Goal: Task Accomplishment & Management: Use online tool/utility

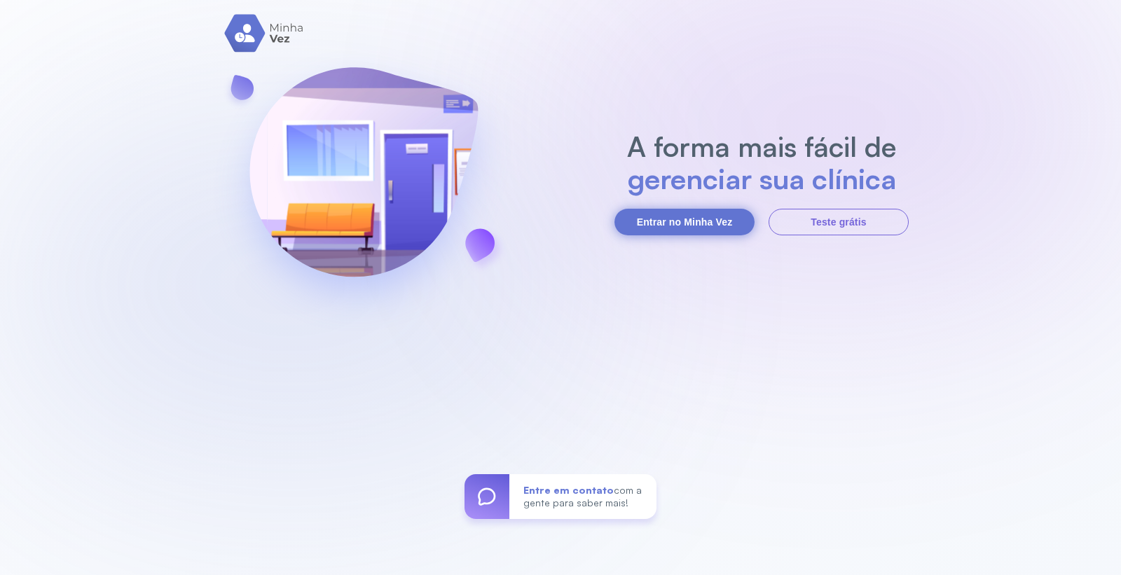
click at [697, 223] on button "Entrar no Minha Vez" at bounding box center [684, 222] width 140 height 27
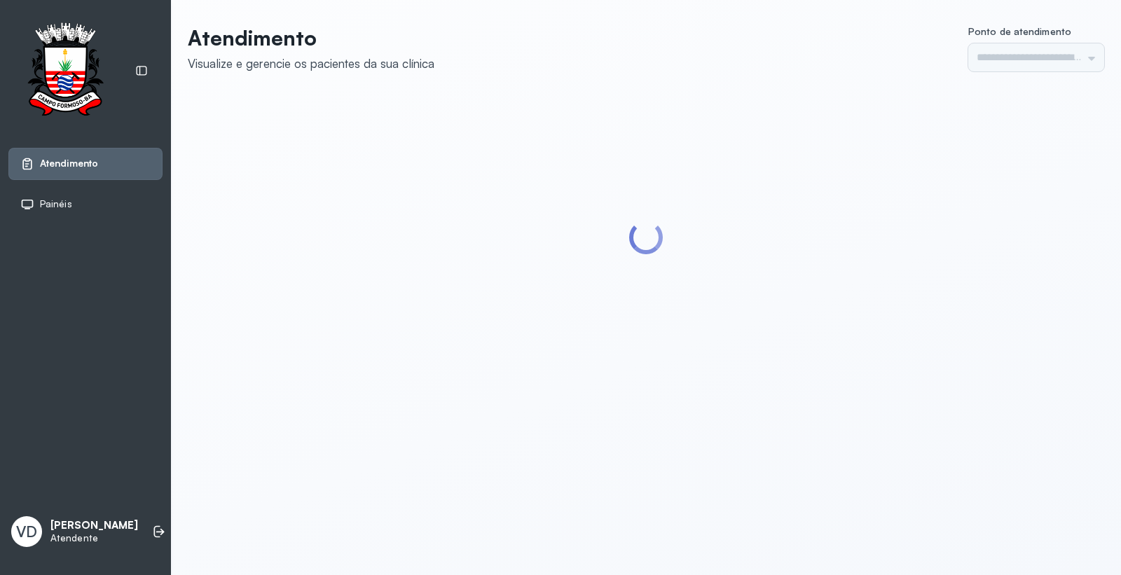
type input "*********"
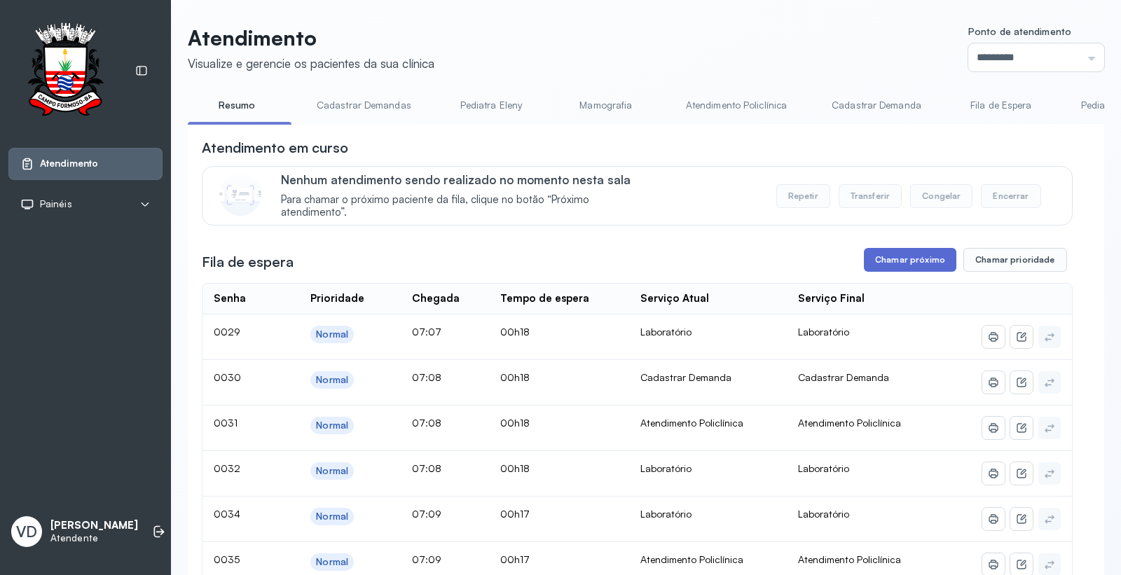
click at [904, 262] on button "Chamar próximo" at bounding box center [910, 260] width 92 height 24
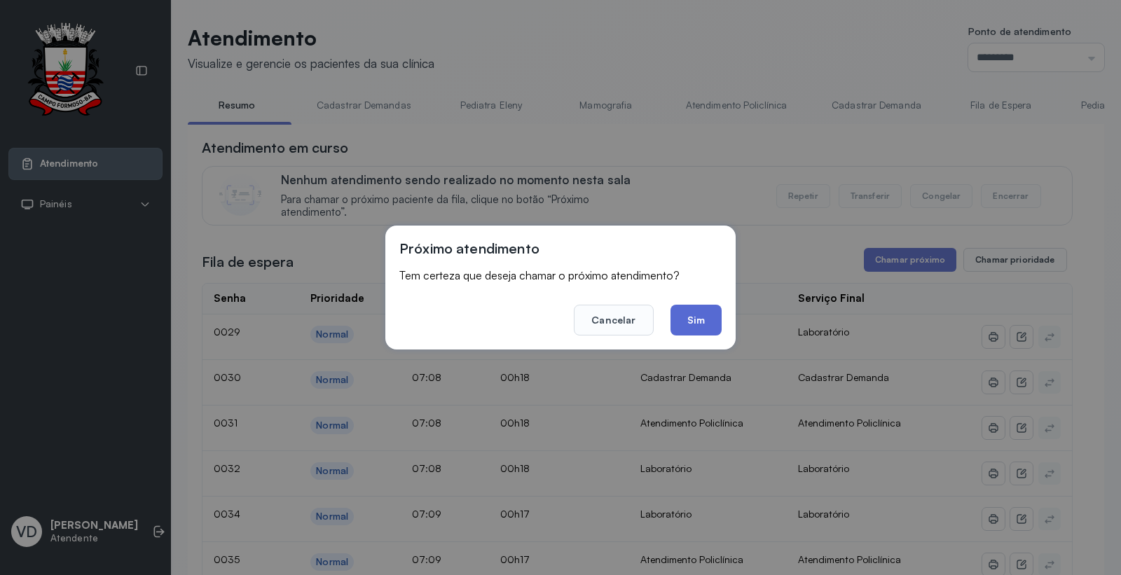
click at [684, 311] on button "Sim" at bounding box center [695, 320] width 51 height 31
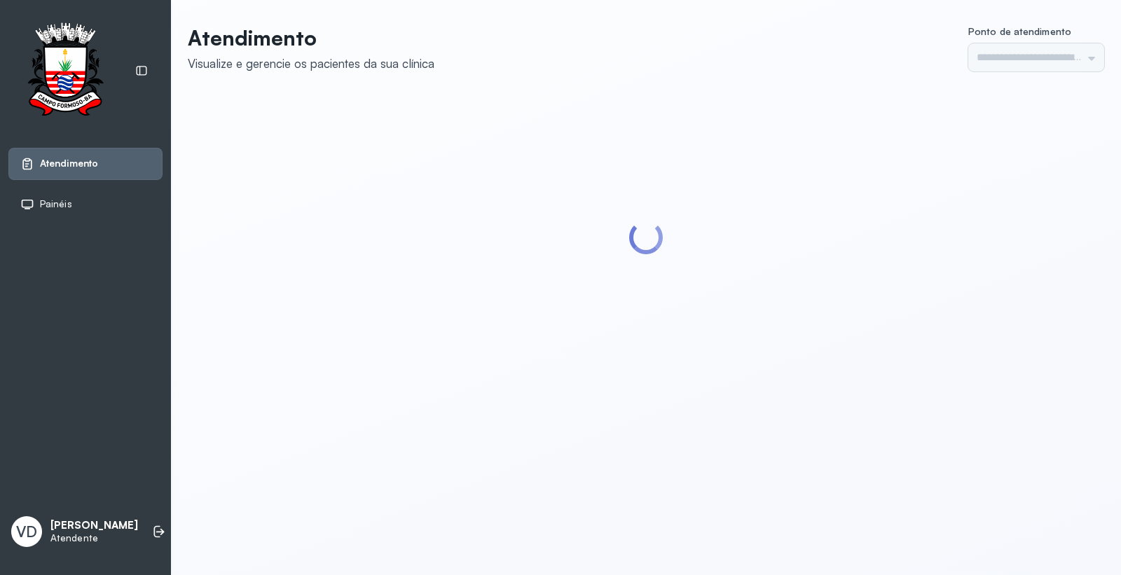
type input "*********"
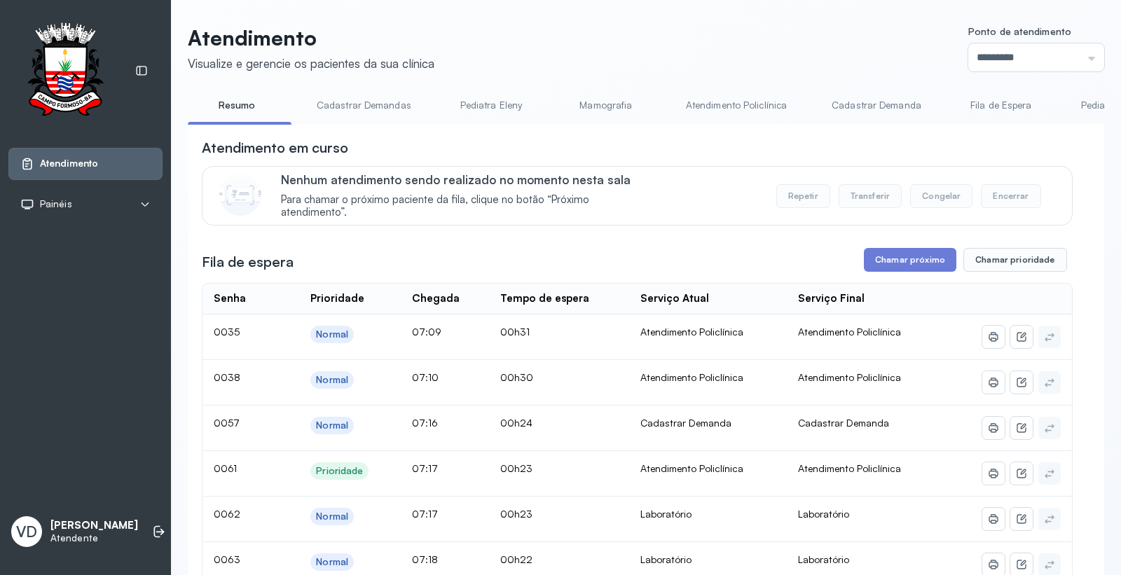
click at [886, 268] on button "Chamar próximo" at bounding box center [910, 260] width 92 height 24
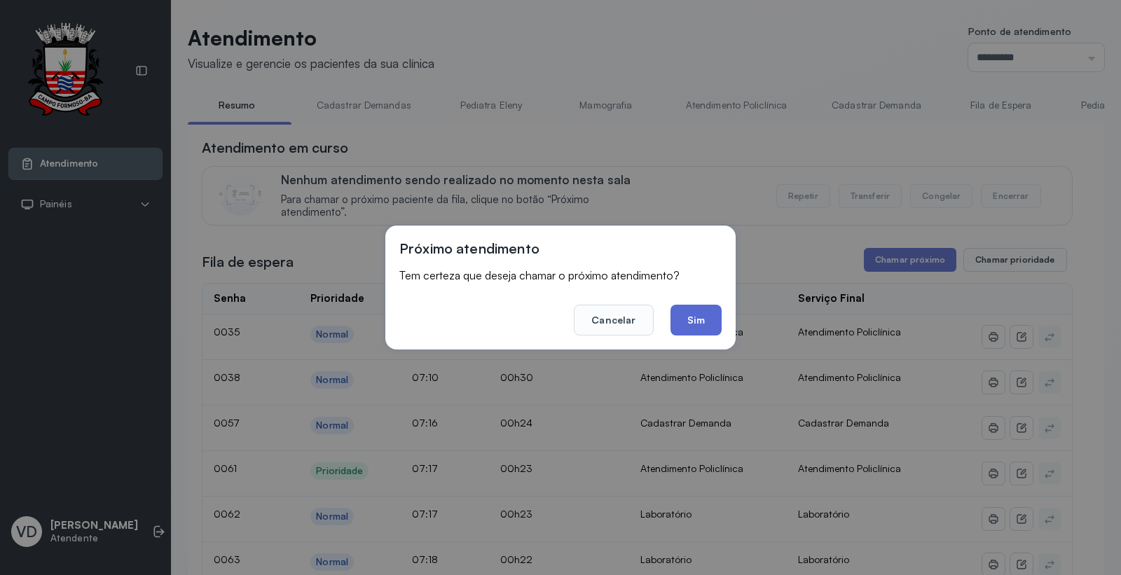
click at [696, 322] on button "Sim" at bounding box center [695, 320] width 51 height 31
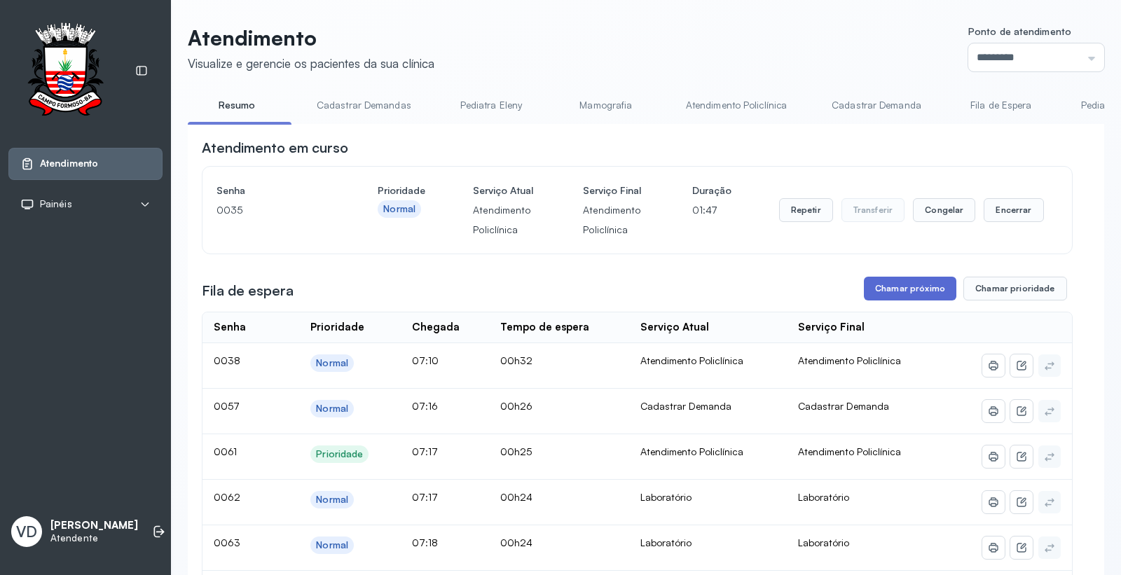
click at [907, 291] on button "Chamar próximo" at bounding box center [910, 289] width 92 height 24
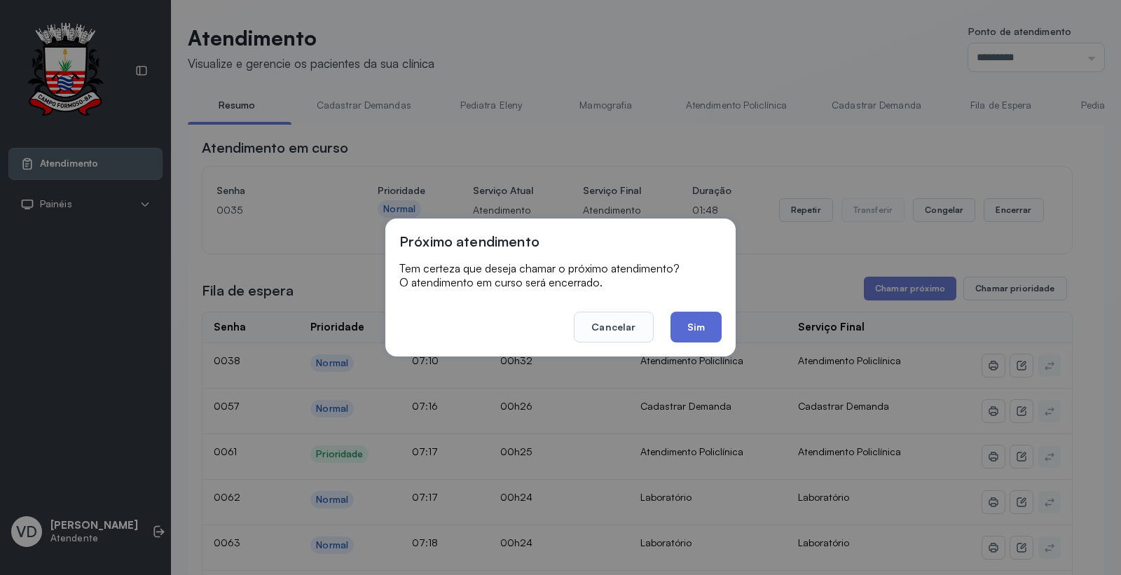
click at [691, 327] on button "Sim" at bounding box center [695, 327] width 51 height 31
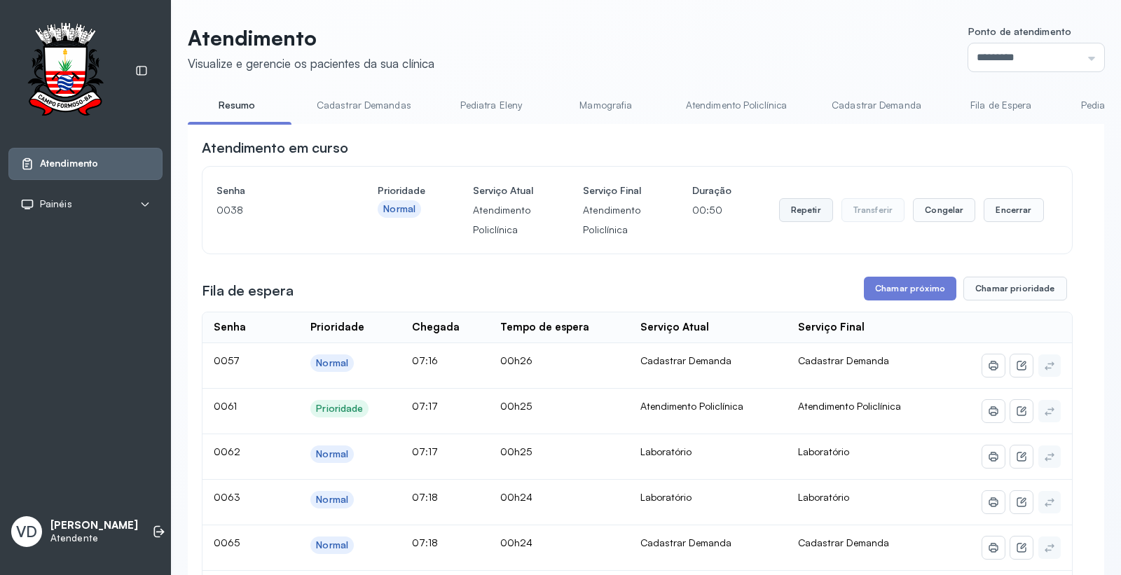
click at [782, 218] on button "Repetir" at bounding box center [806, 210] width 54 height 24
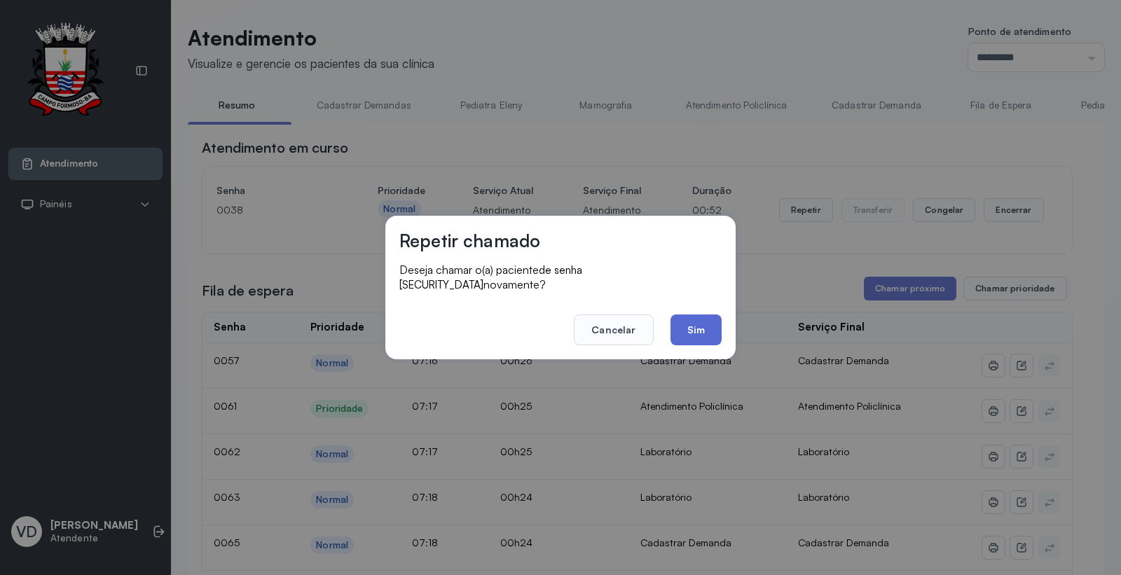
click at [675, 324] on button "Sim" at bounding box center [695, 330] width 51 height 31
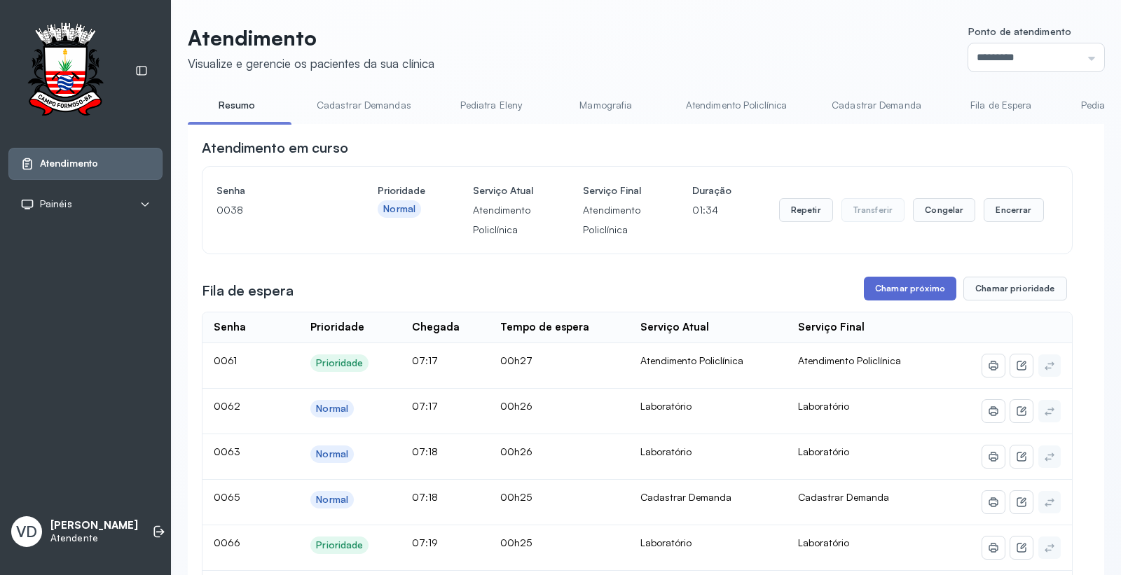
click at [913, 285] on button "Chamar próximo" at bounding box center [910, 289] width 92 height 24
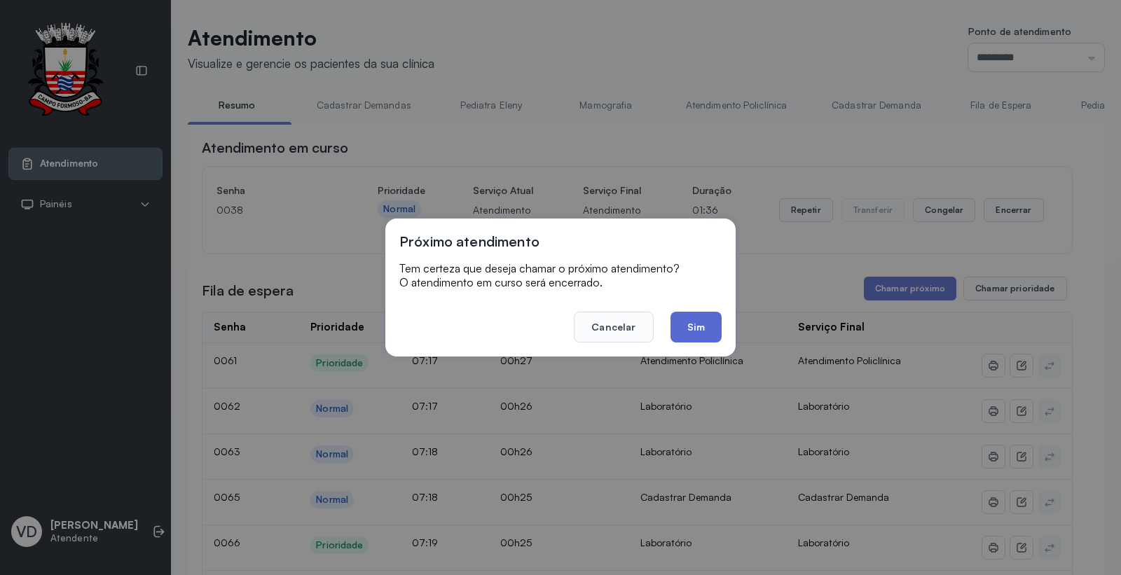
click at [694, 319] on button "Sim" at bounding box center [695, 327] width 51 height 31
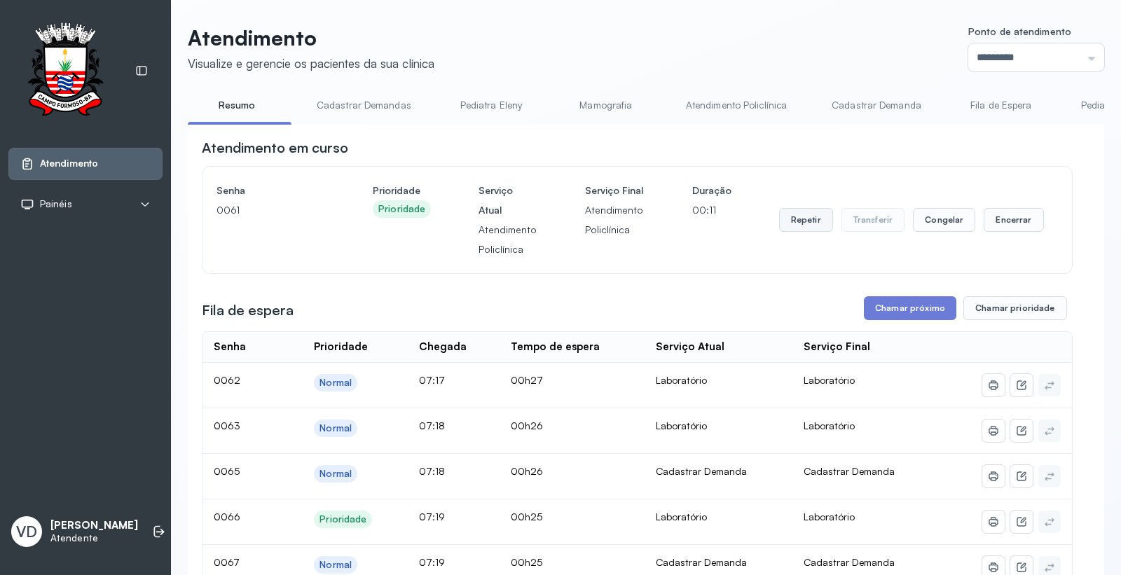
click at [779, 227] on button "Repetir" at bounding box center [806, 220] width 54 height 24
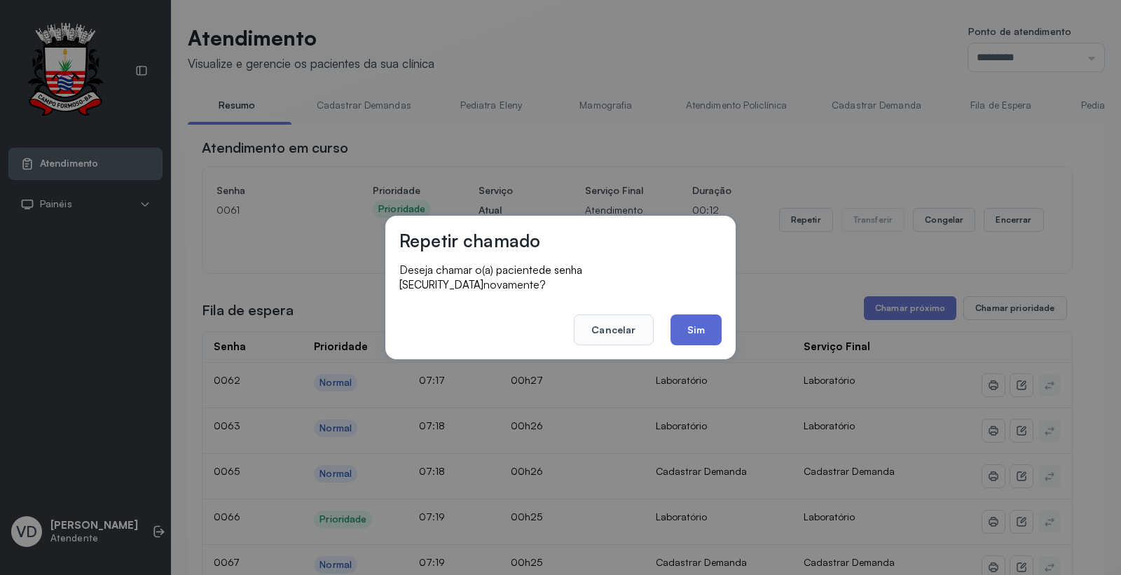
click at [671, 322] on button "Sim" at bounding box center [695, 330] width 51 height 31
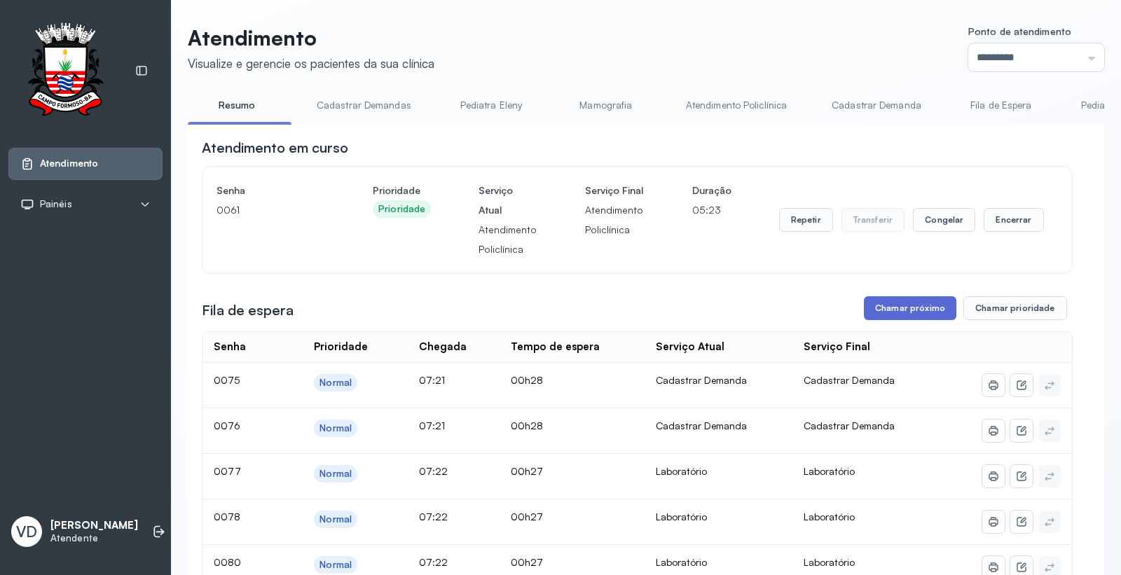
click at [890, 320] on button "Chamar próximo" at bounding box center [910, 308] width 92 height 24
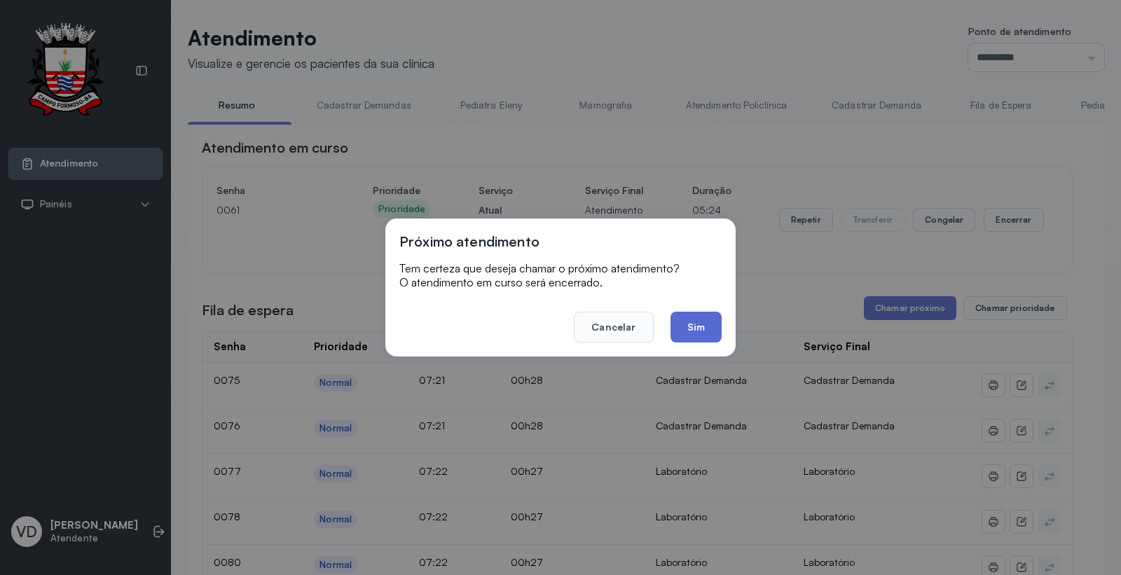
click at [687, 339] on button "Sim" at bounding box center [695, 327] width 51 height 31
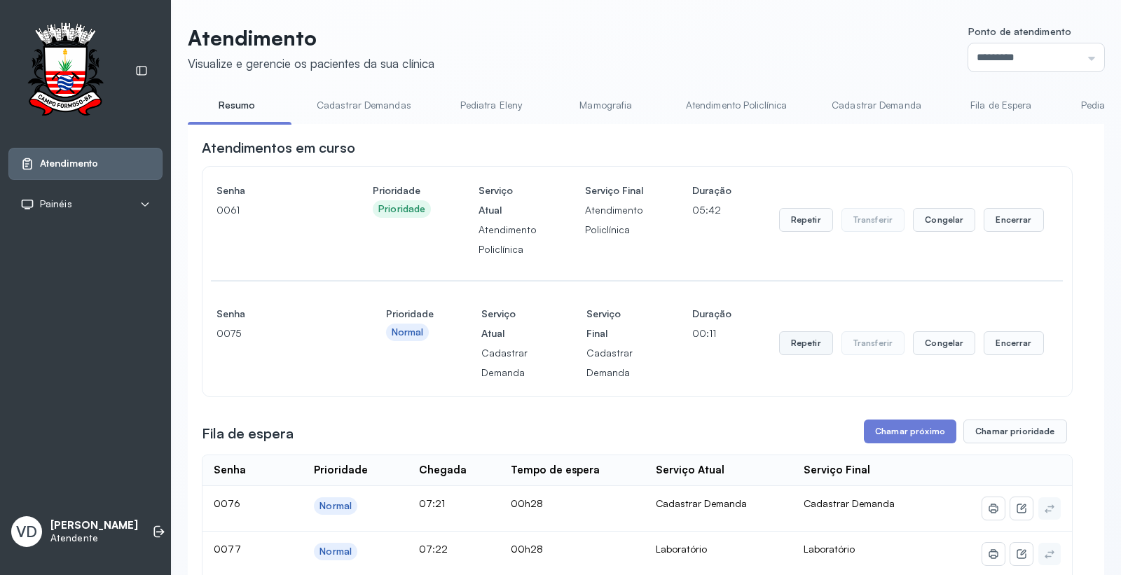
click at [788, 232] on button "Repetir" at bounding box center [806, 220] width 54 height 24
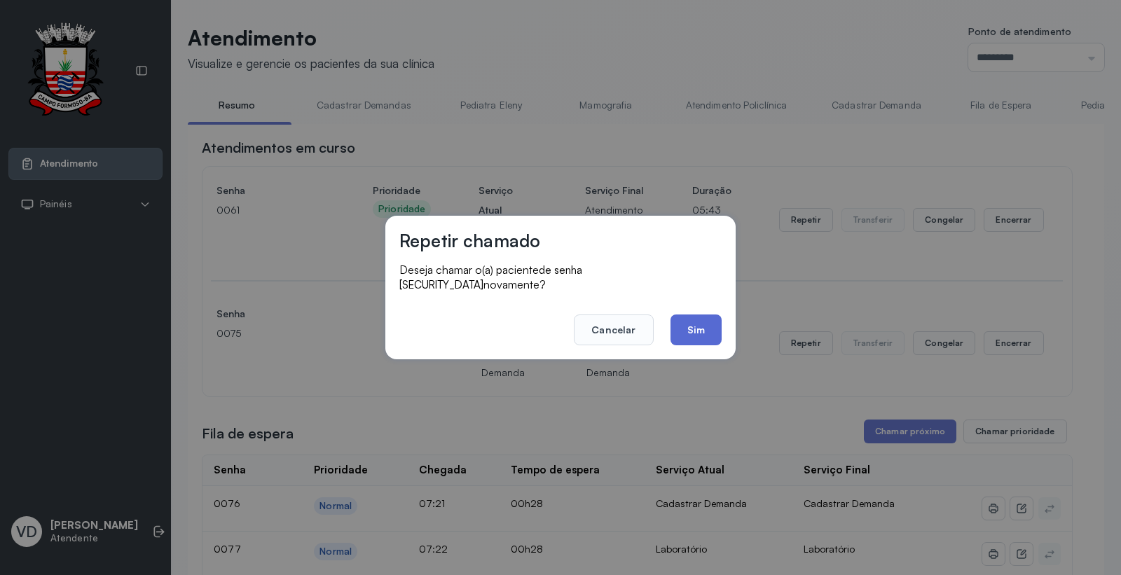
click at [710, 325] on button "Sim" at bounding box center [695, 330] width 51 height 31
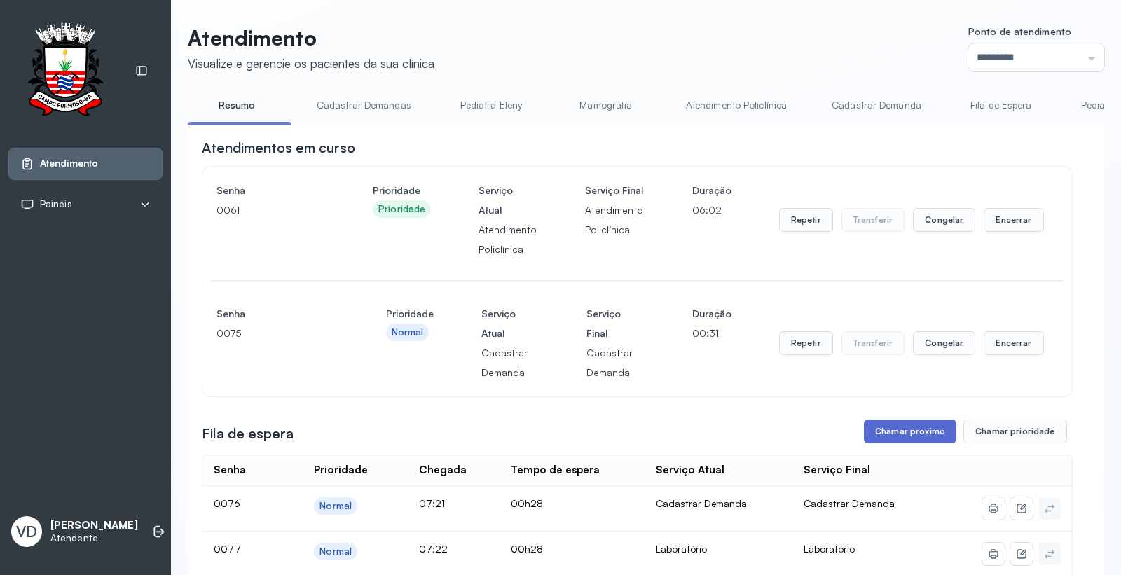
click at [869, 424] on button "Chamar próximo" at bounding box center [910, 432] width 92 height 24
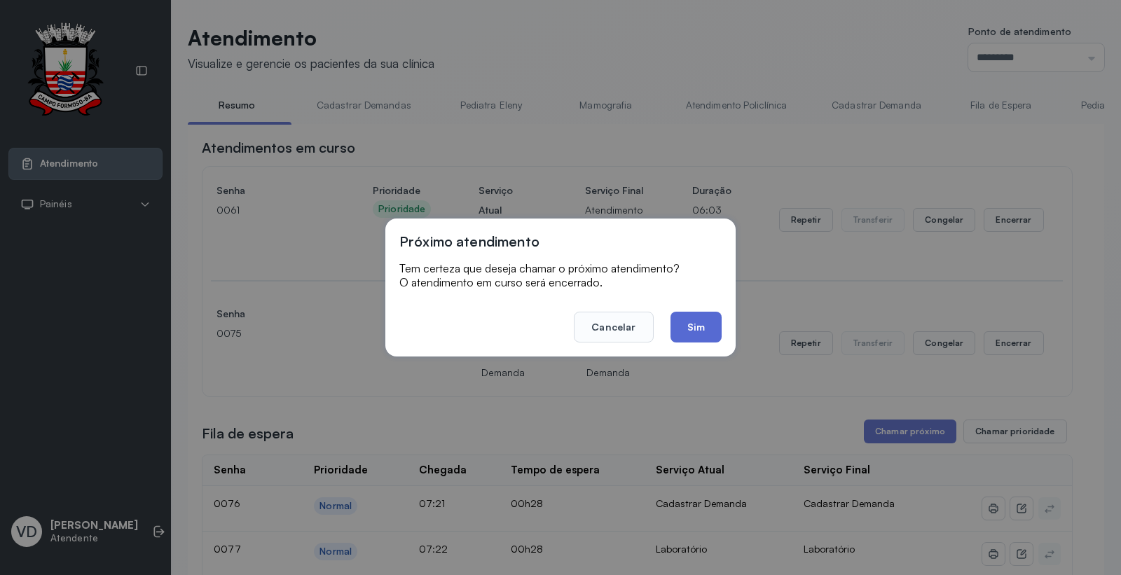
click at [696, 325] on button "Sim" at bounding box center [695, 327] width 51 height 31
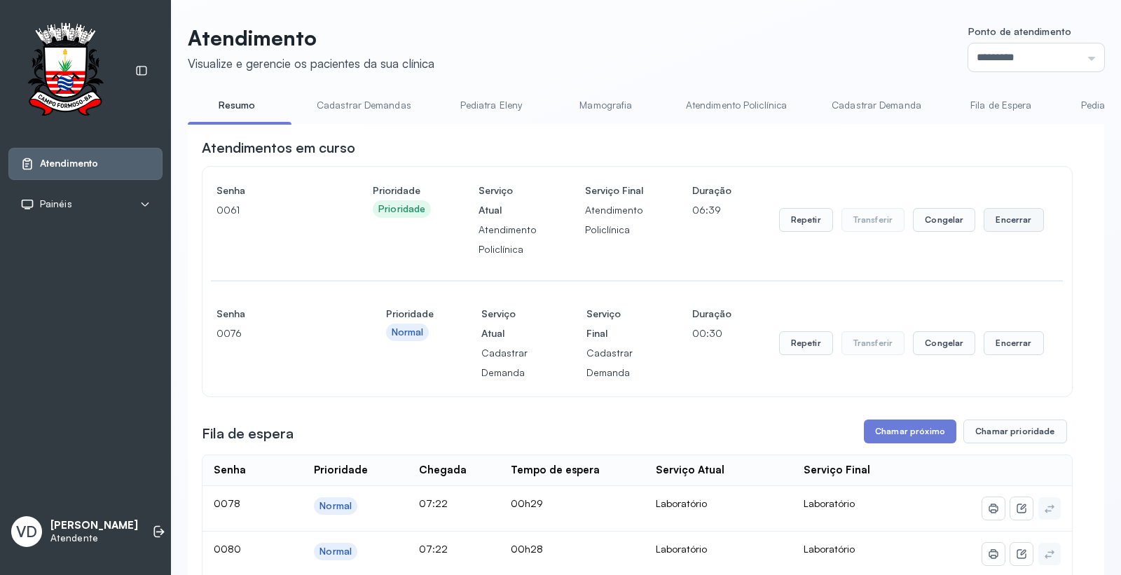
click at [992, 226] on button "Encerrar" at bounding box center [1014, 220] width 60 height 24
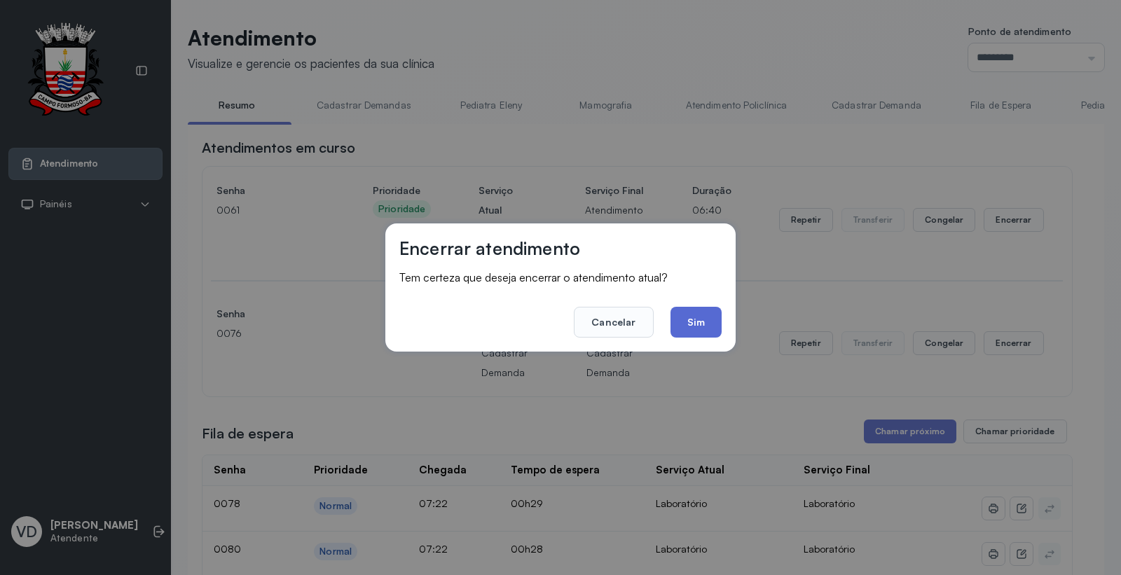
click at [688, 312] on button "Sim" at bounding box center [695, 322] width 51 height 31
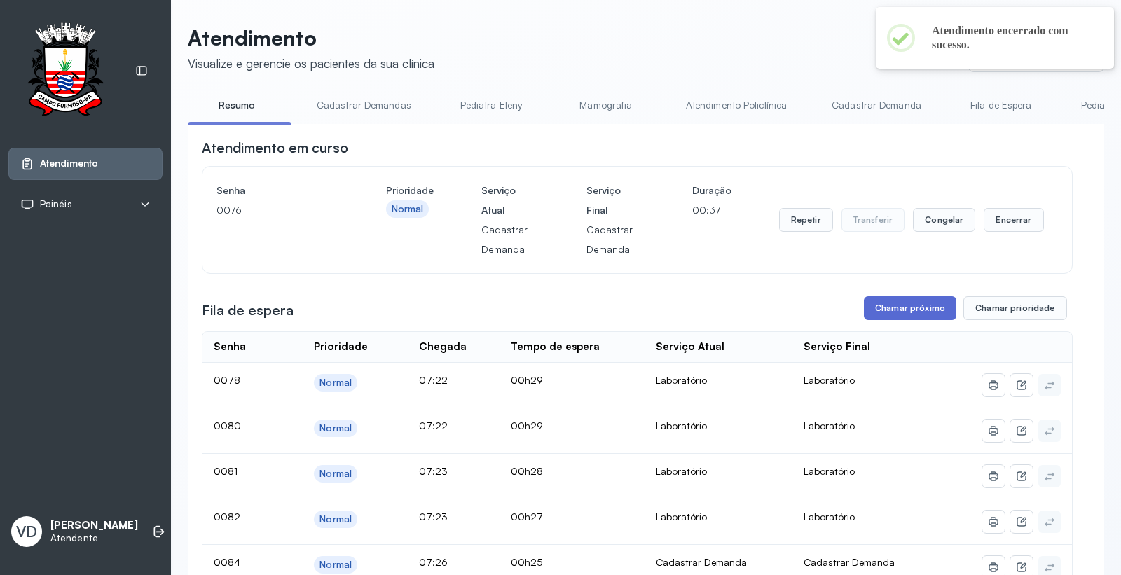
click at [913, 312] on button "Chamar próximo" at bounding box center [910, 308] width 92 height 24
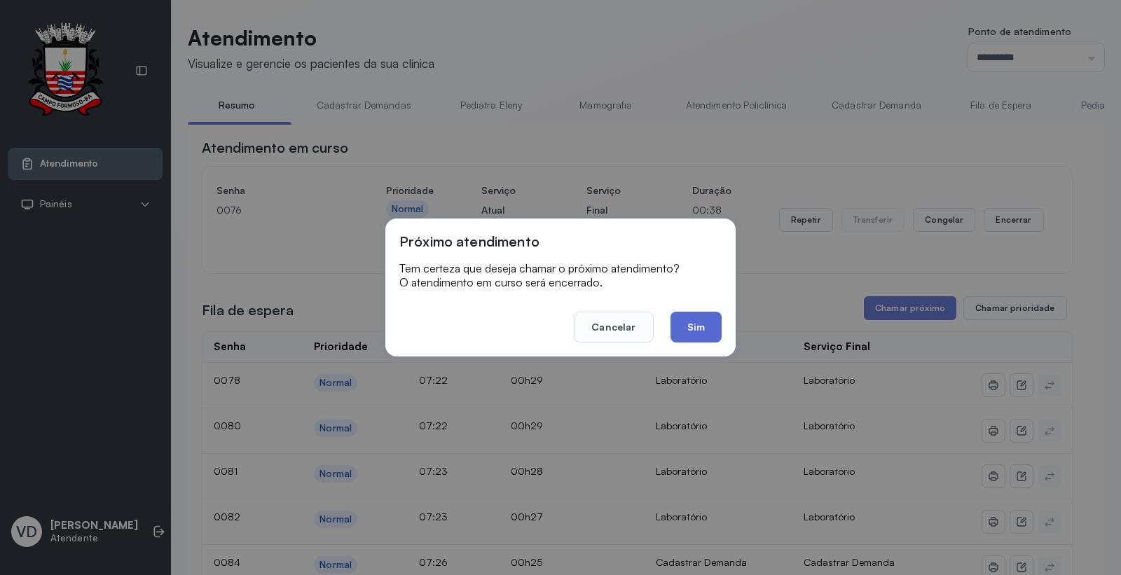
click at [702, 331] on button "Sim" at bounding box center [695, 327] width 51 height 31
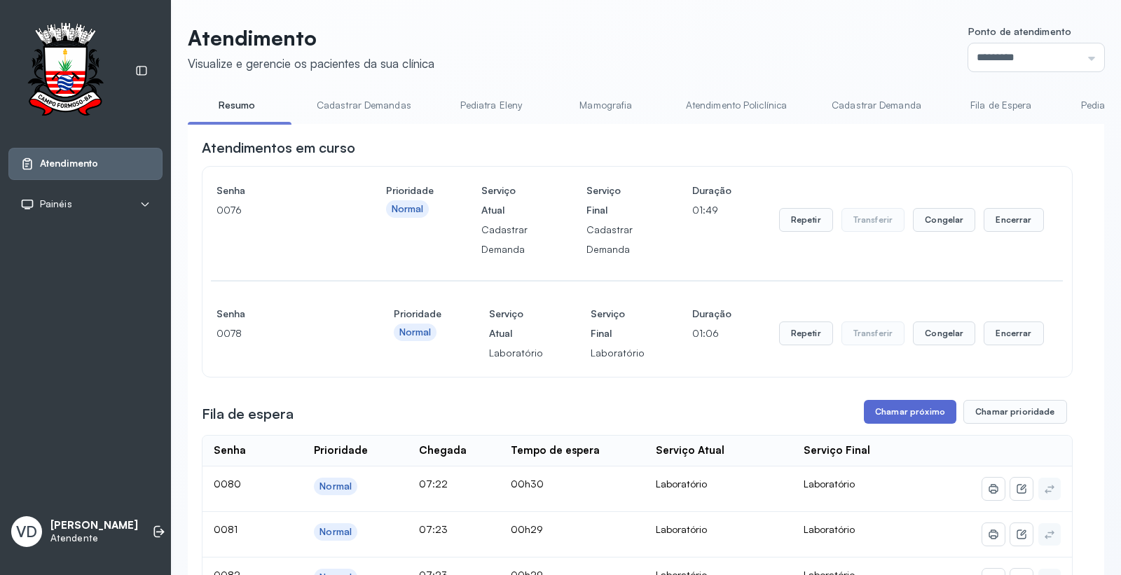
click at [881, 414] on button "Chamar próximo" at bounding box center [910, 412] width 92 height 24
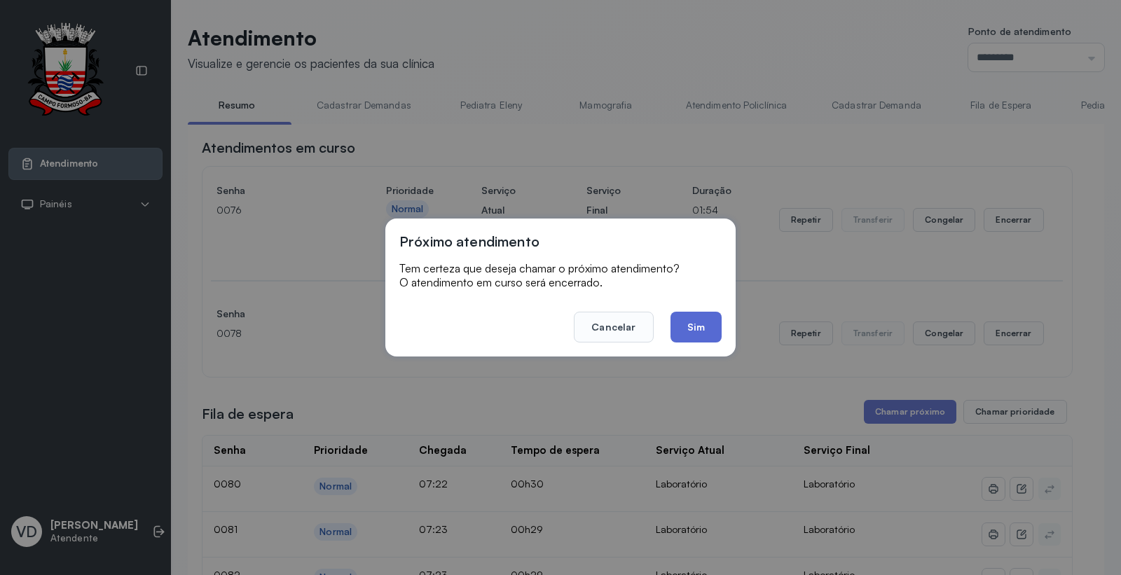
click at [681, 312] on button "Sim" at bounding box center [695, 327] width 51 height 31
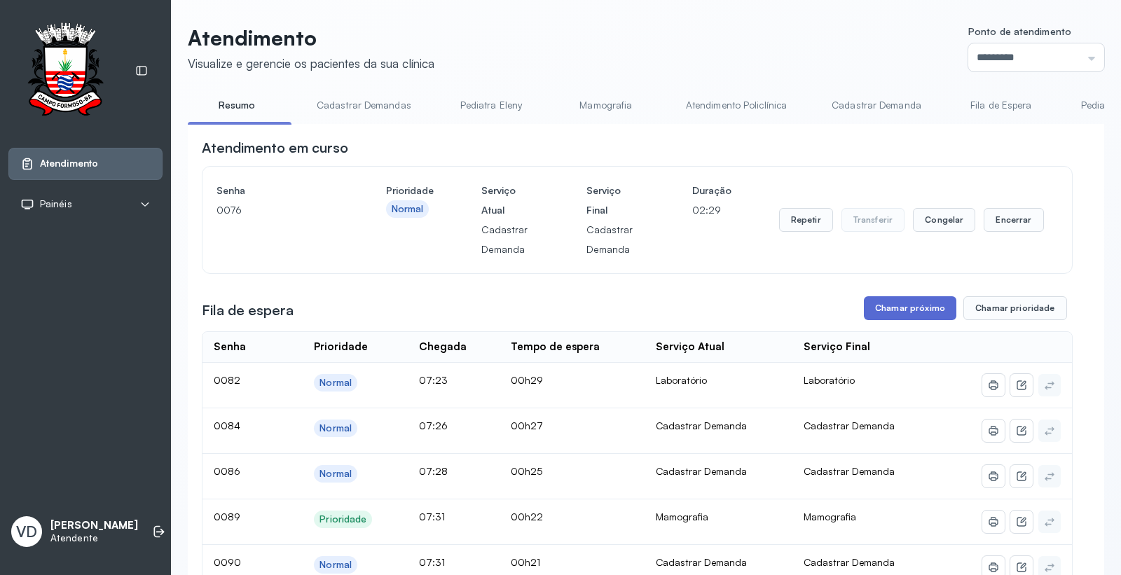
click at [899, 303] on button "Chamar próximo" at bounding box center [910, 308] width 92 height 24
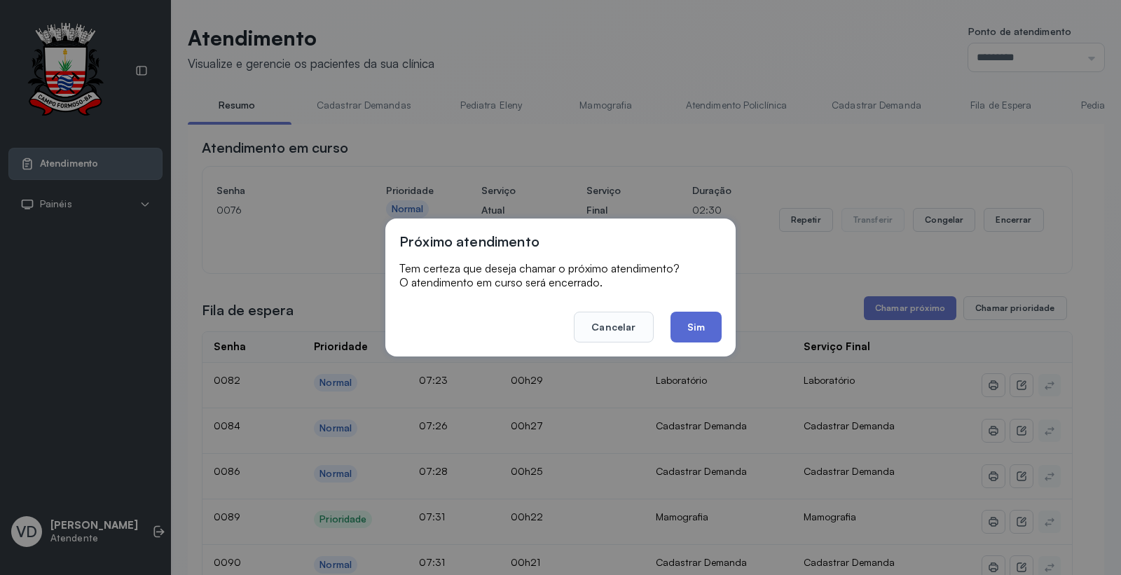
click at [698, 328] on button "Sim" at bounding box center [695, 327] width 51 height 31
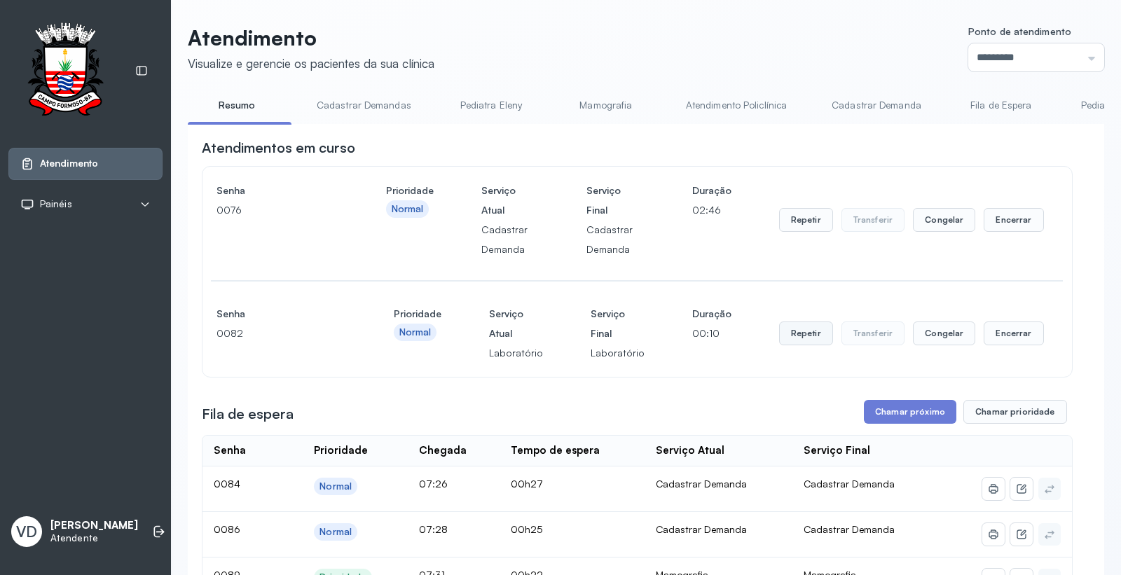
click at [783, 232] on button "Repetir" at bounding box center [806, 220] width 54 height 24
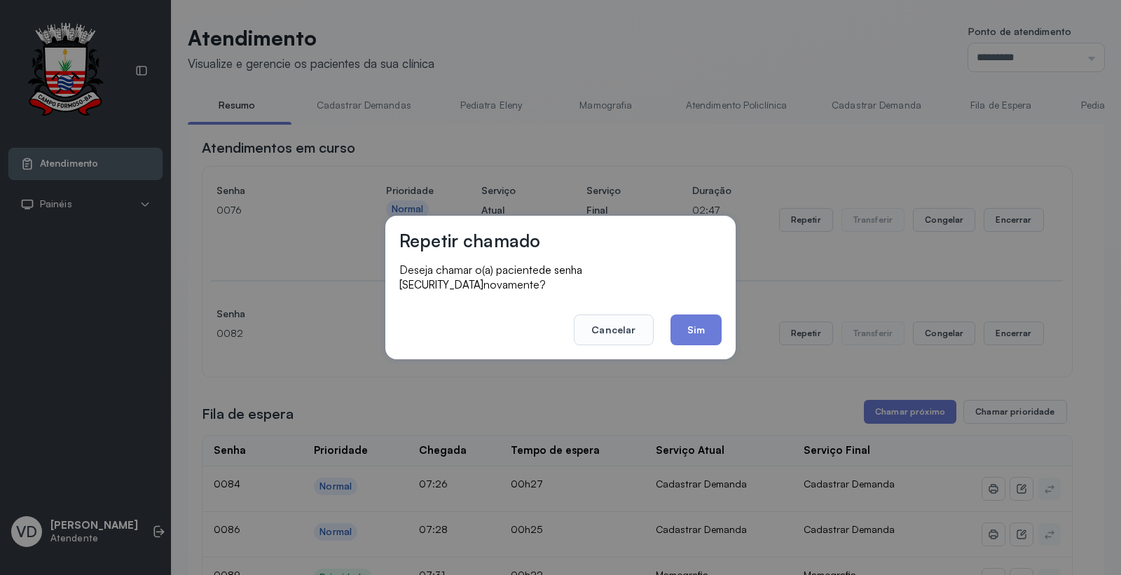
click at [690, 302] on footer "Cancelar Sim" at bounding box center [560, 320] width 322 height 50
click at [697, 315] on button "Sim" at bounding box center [695, 330] width 51 height 31
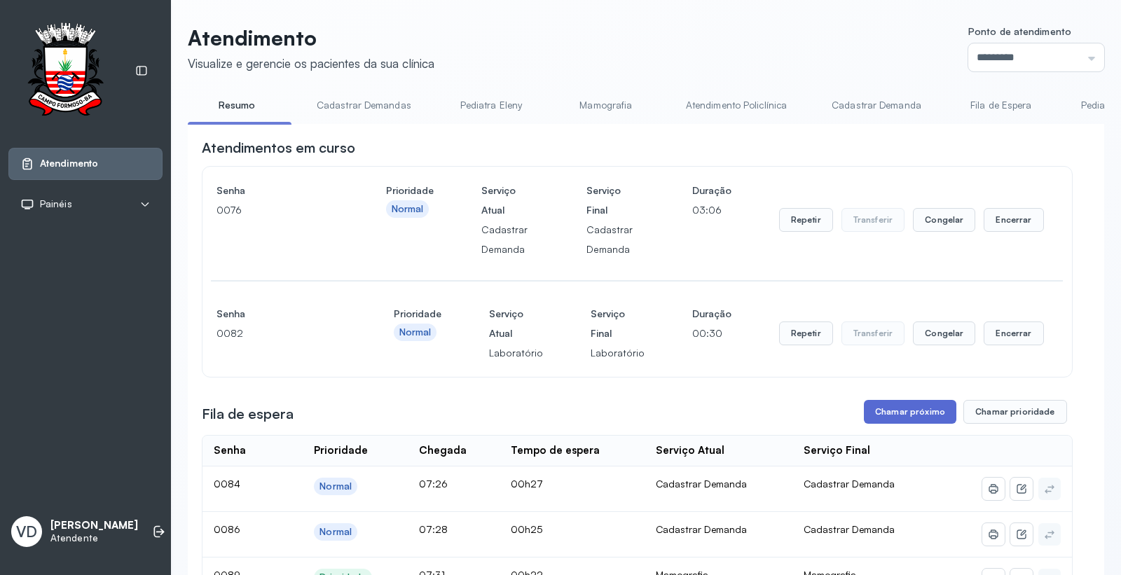
click at [874, 416] on button "Chamar próximo" at bounding box center [910, 412] width 92 height 24
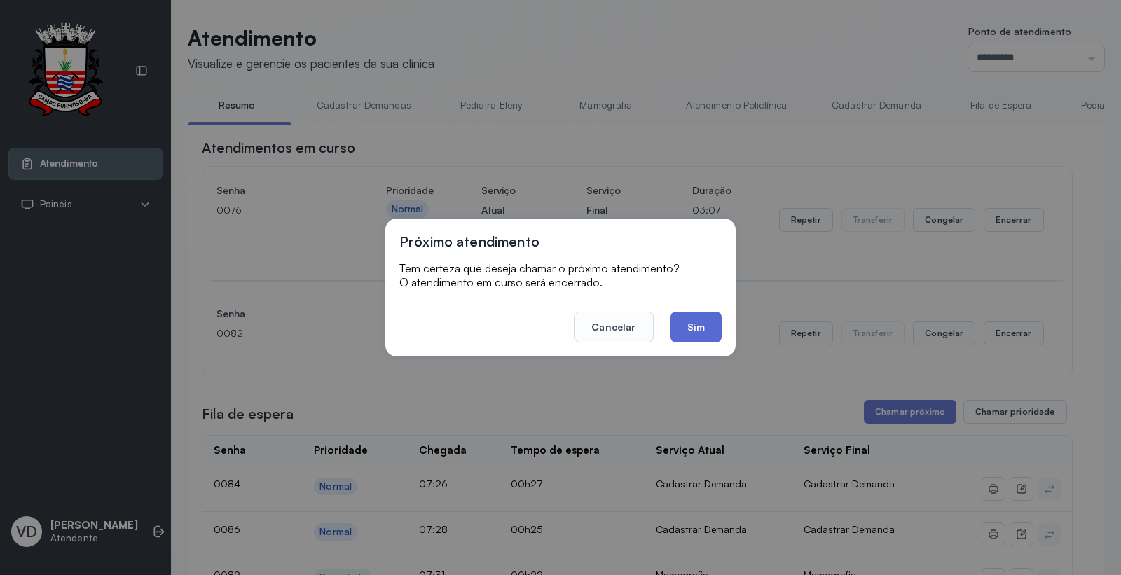
click at [677, 312] on button "Sim" at bounding box center [695, 327] width 51 height 31
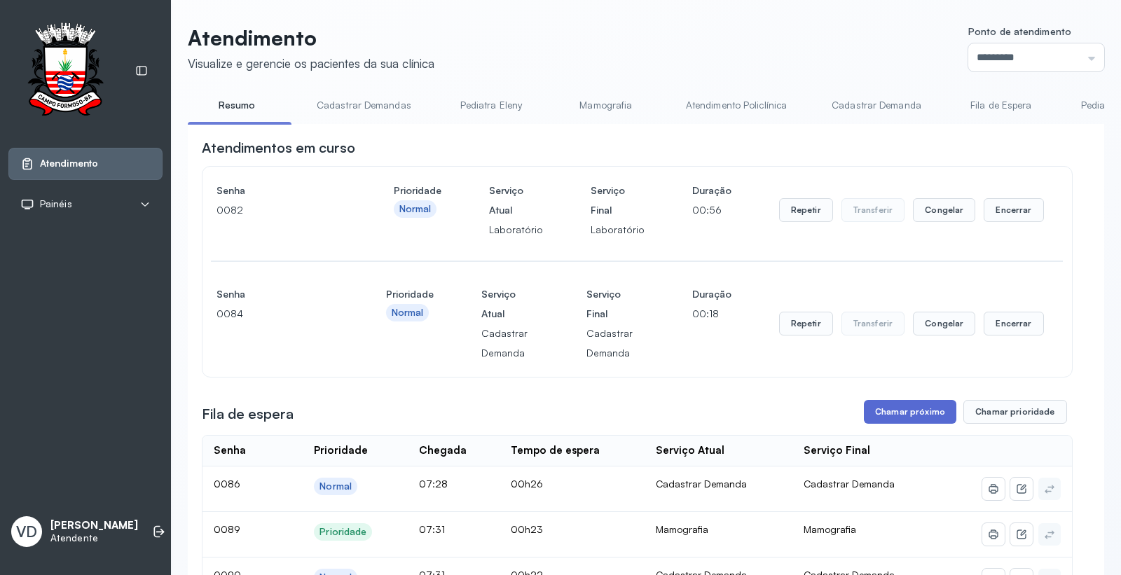
click at [876, 413] on button "Chamar próximo" at bounding box center [910, 412] width 92 height 24
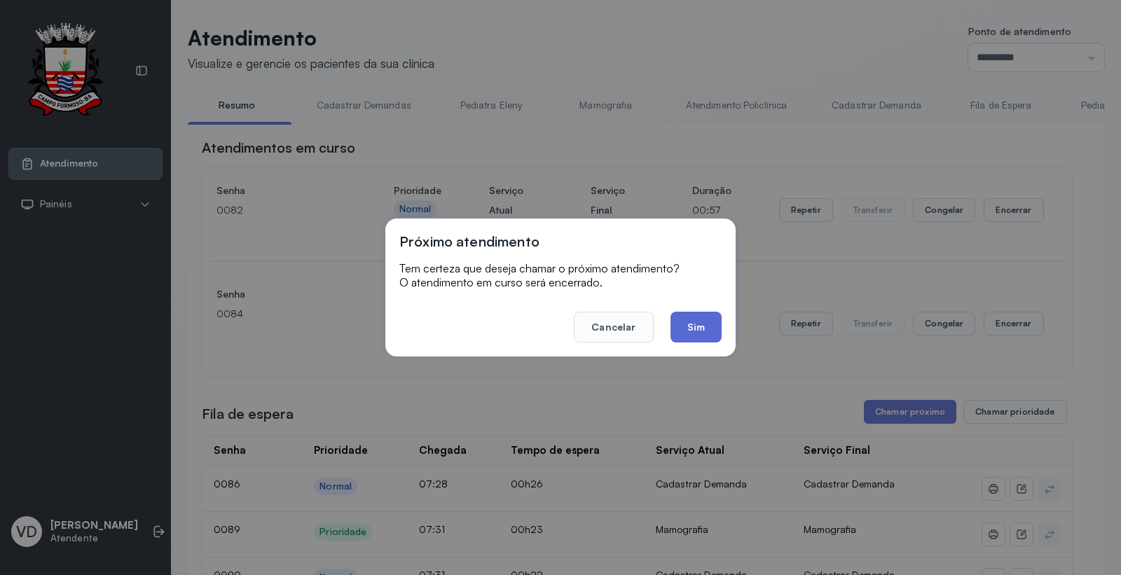
click at [681, 330] on button "Sim" at bounding box center [695, 327] width 51 height 31
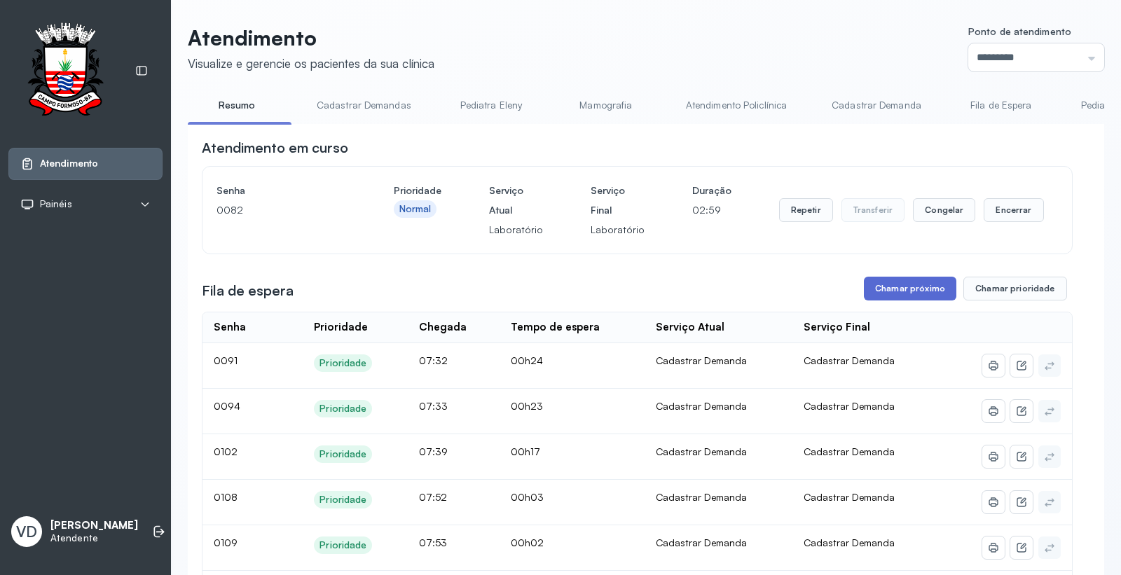
click at [892, 296] on button "Chamar próximo" at bounding box center [910, 289] width 92 height 24
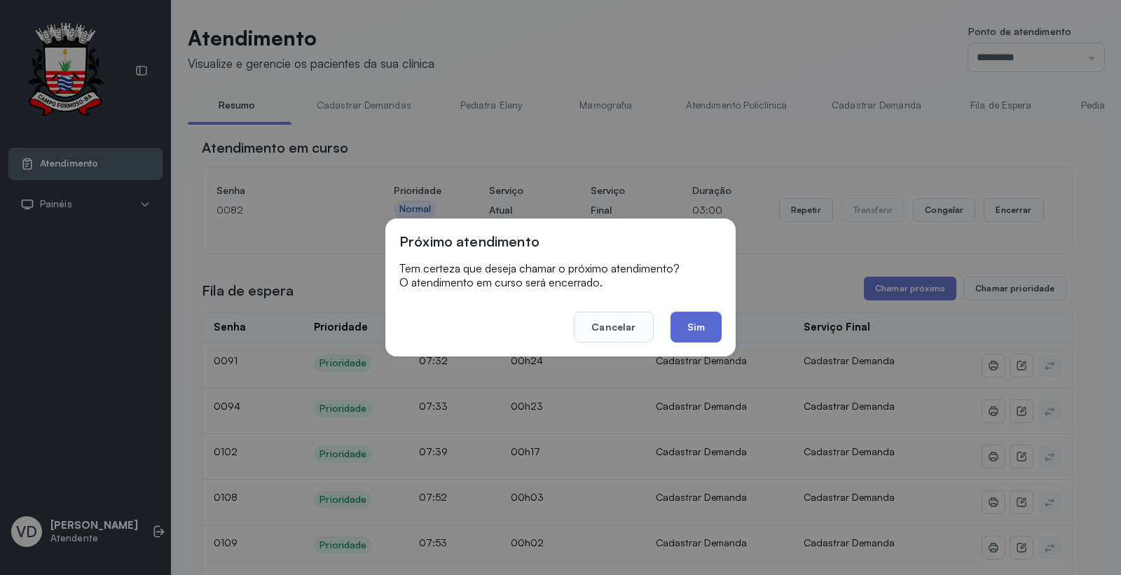
click at [687, 317] on button "Sim" at bounding box center [695, 327] width 51 height 31
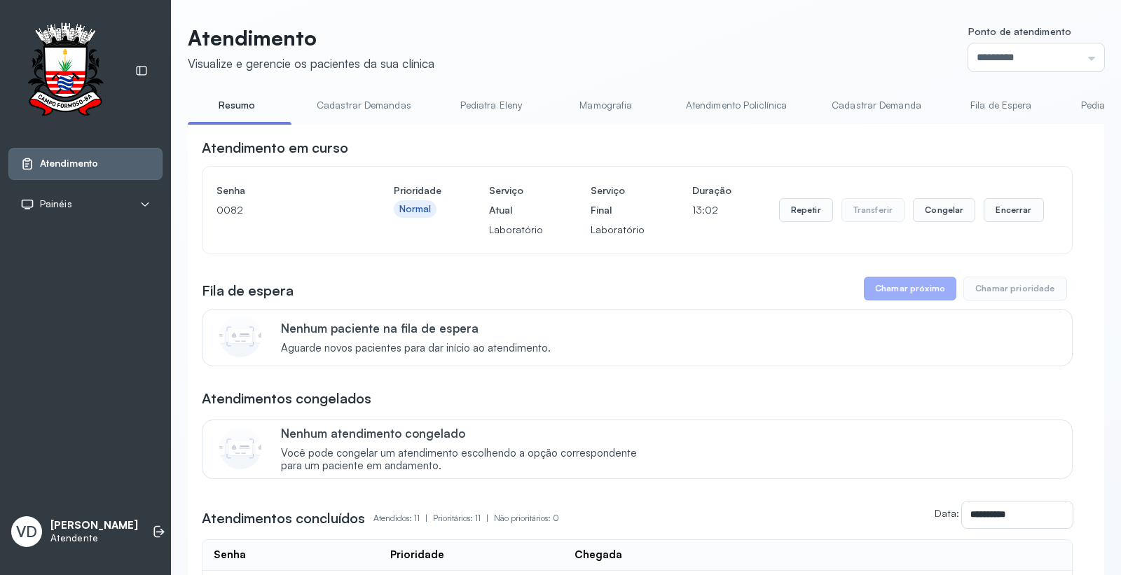
click at [146, 484] on div "Atendimento Painéis Tv VD Valeria De Almeida Jatoba Atendente" at bounding box center [85, 287] width 171 height 575
click at [144, 516] on li at bounding box center [159, 531] width 31 height 31
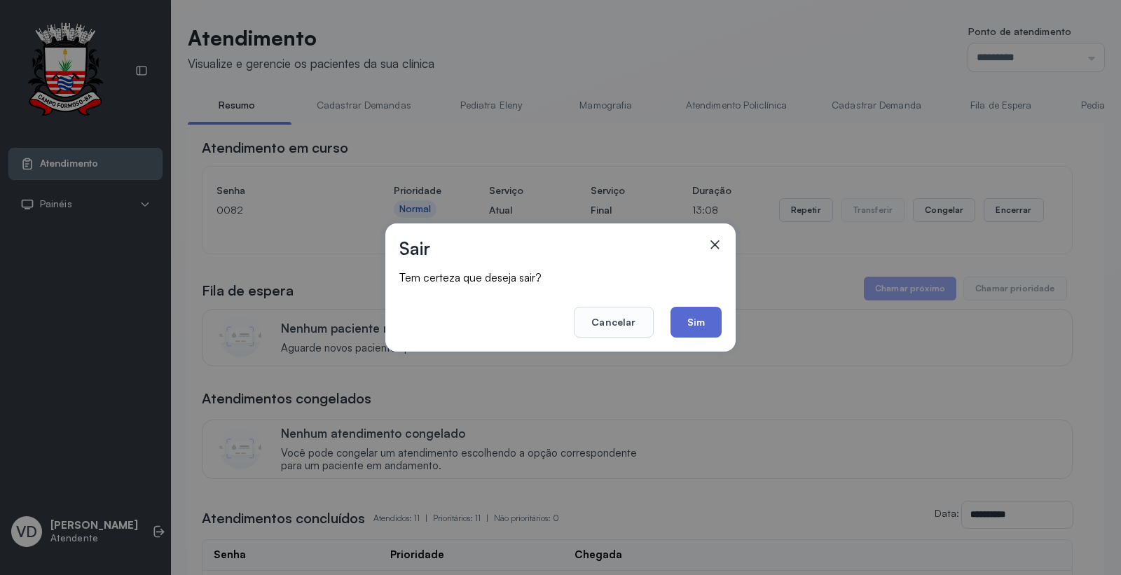
click at [673, 324] on button "Sim" at bounding box center [695, 322] width 51 height 31
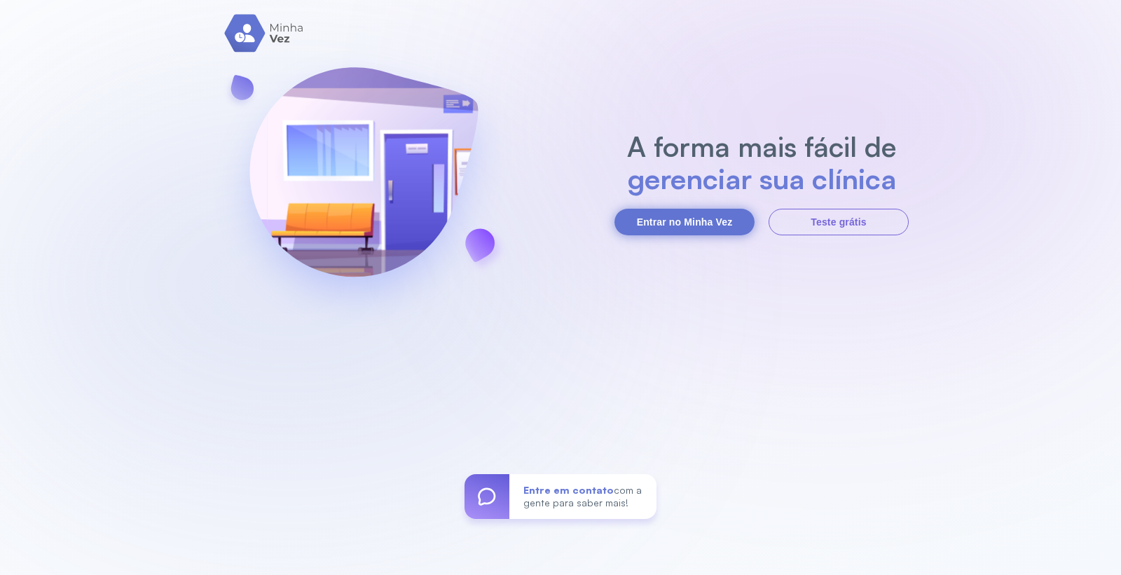
click at [666, 212] on button "Entrar no Minha Vez" at bounding box center [684, 222] width 140 height 27
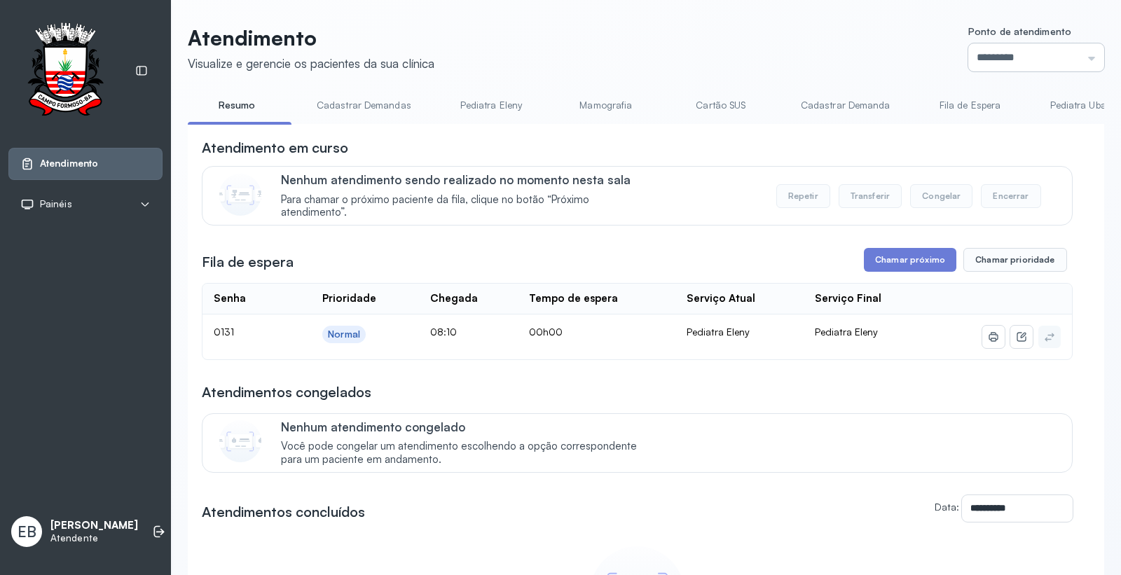
click at [1008, 54] on input "*********" at bounding box center [1036, 57] width 136 height 28
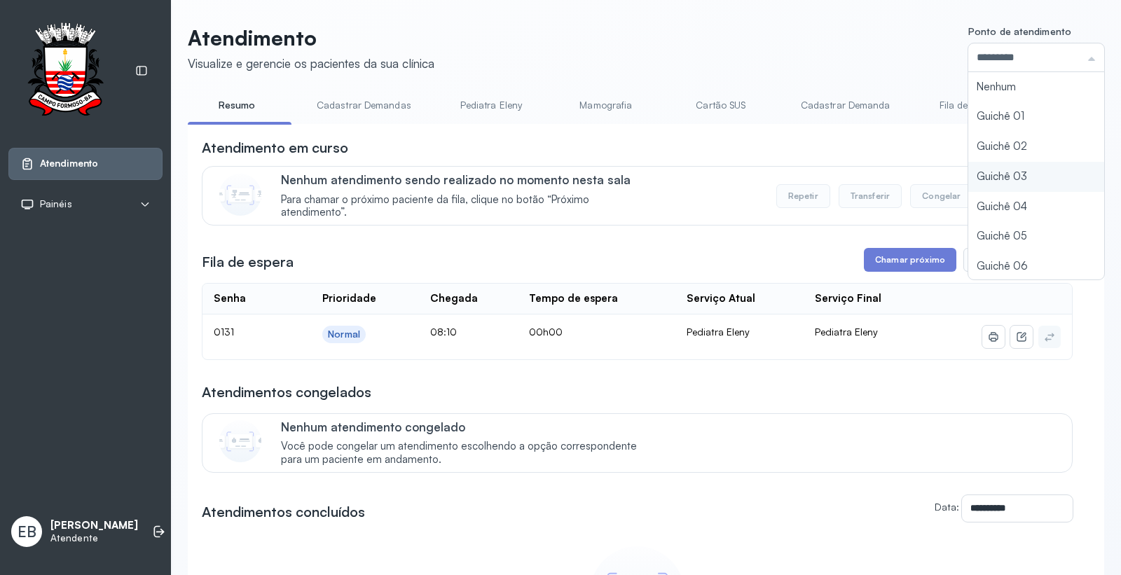
type input "*********"
click at [990, 176] on div "**********" at bounding box center [646, 401] width 916 height 752
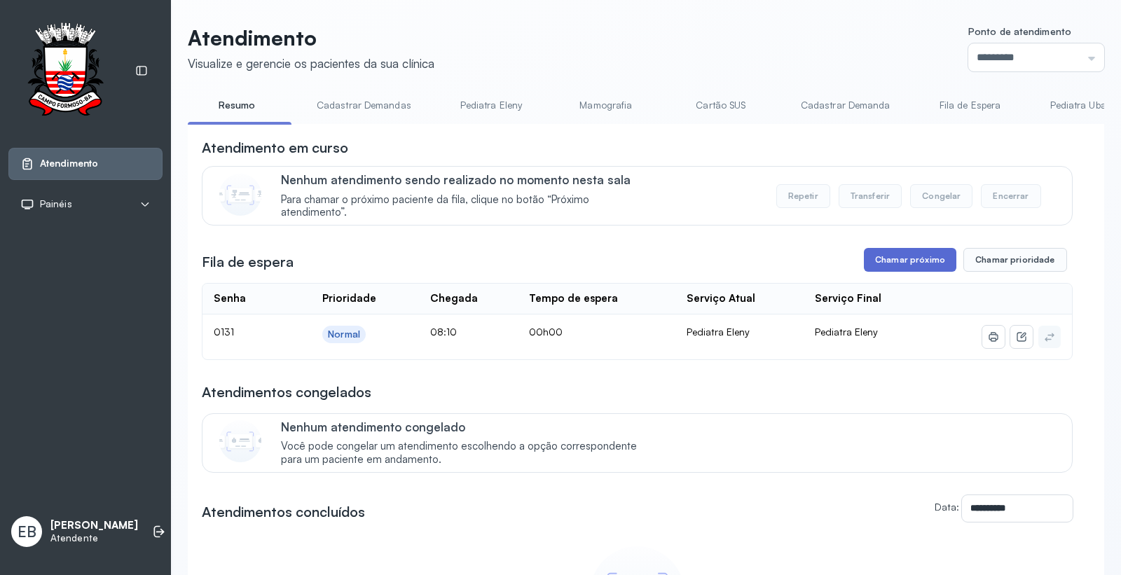
click at [892, 266] on button "Chamar próximo" at bounding box center [910, 260] width 92 height 24
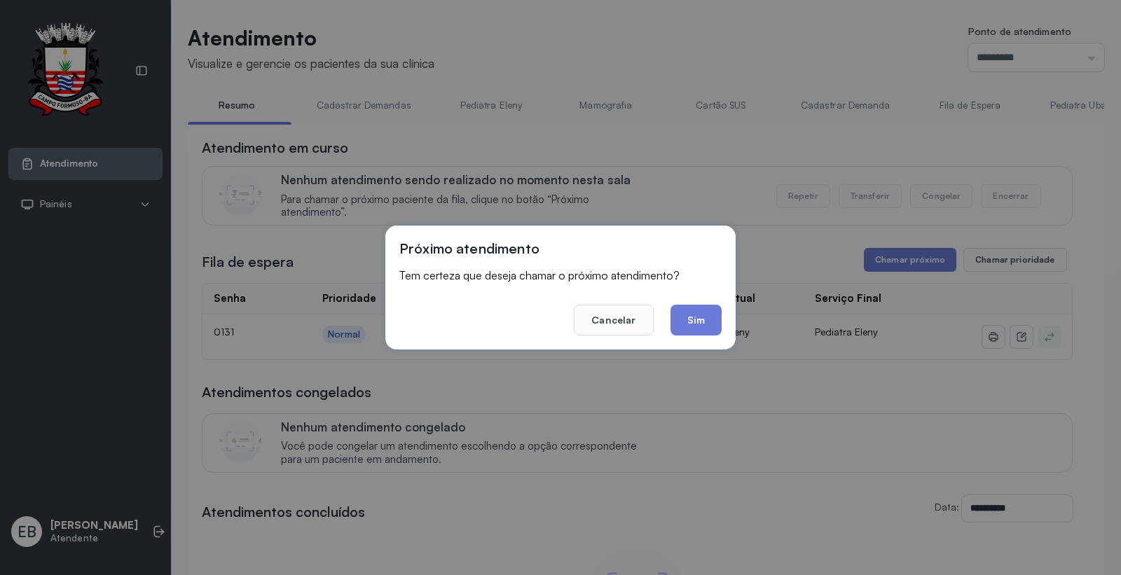
drag, startPoint x: 708, startPoint y: 312, endPoint x: 734, endPoint y: 317, distance: 27.2
click at [705, 310] on button "Sim" at bounding box center [695, 320] width 51 height 31
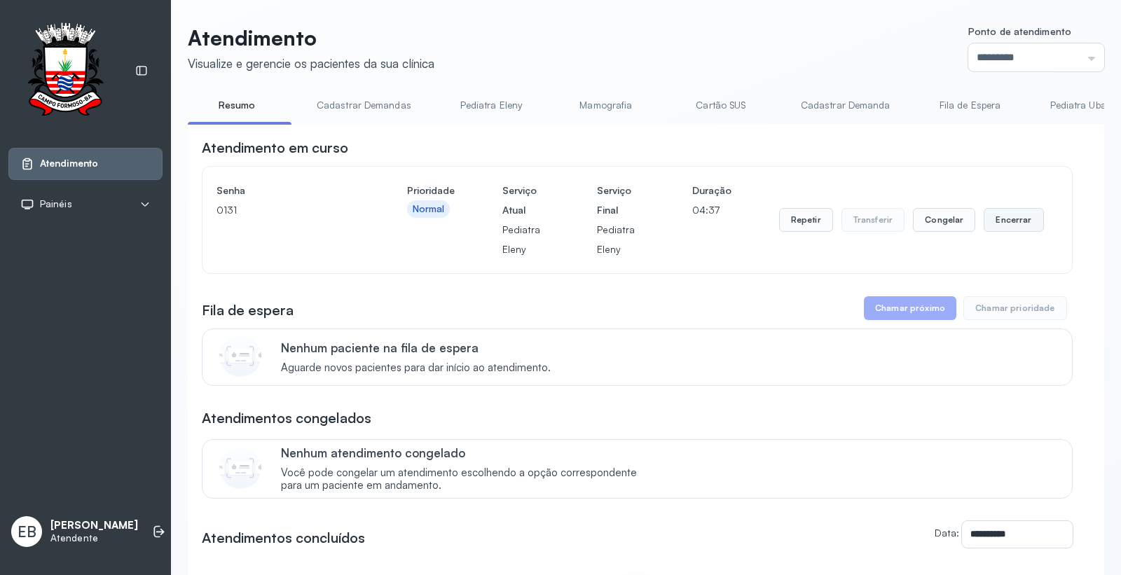
click at [998, 220] on button "Encerrar" at bounding box center [1014, 220] width 60 height 24
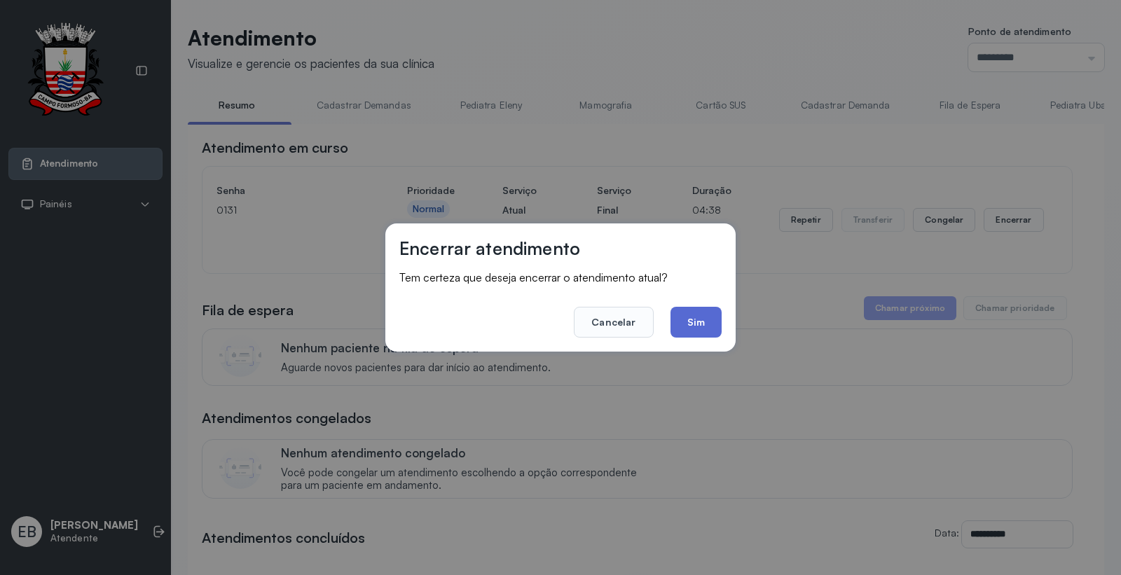
click at [685, 319] on button "Sim" at bounding box center [695, 322] width 51 height 31
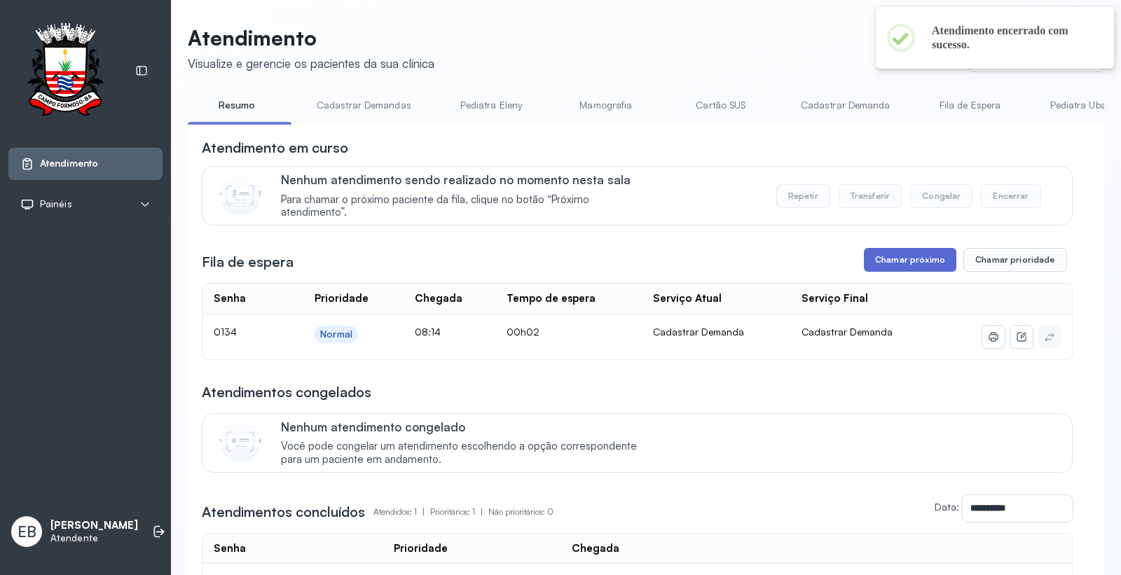
click at [908, 258] on button "Chamar próximo" at bounding box center [910, 260] width 92 height 24
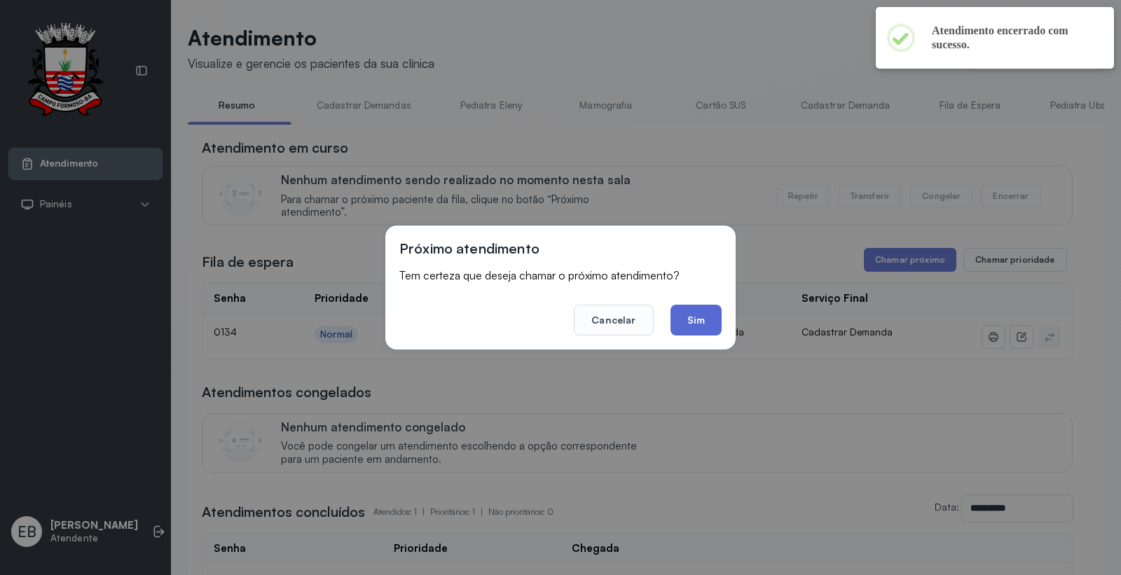
click at [692, 321] on button "Sim" at bounding box center [695, 320] width 51 height 31
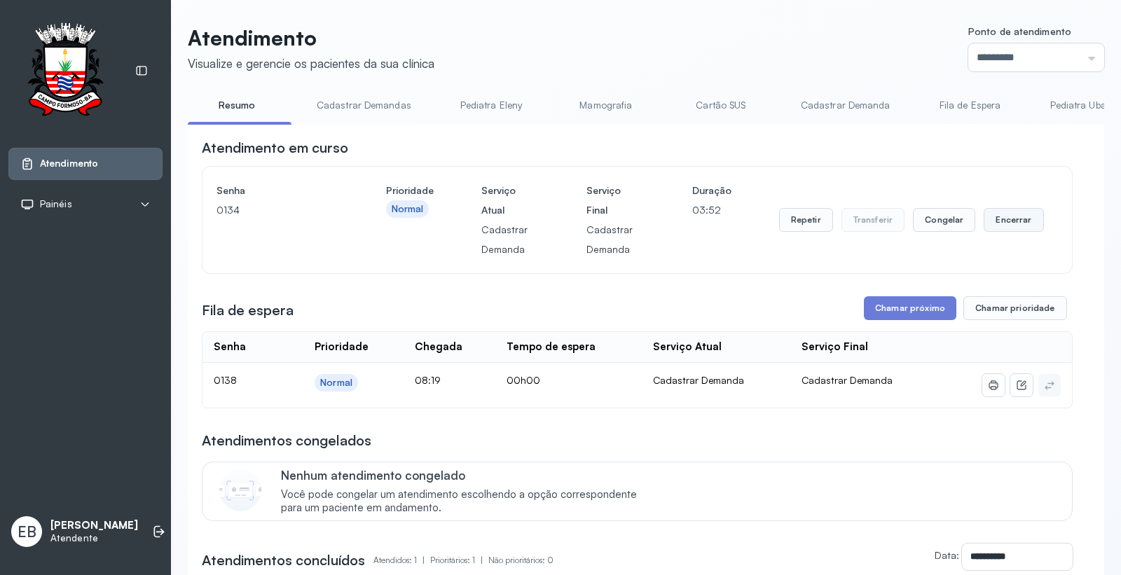
click at [1000, 224] on button "Encerrar" at bounding box center [1014, 220] width 60 height 24
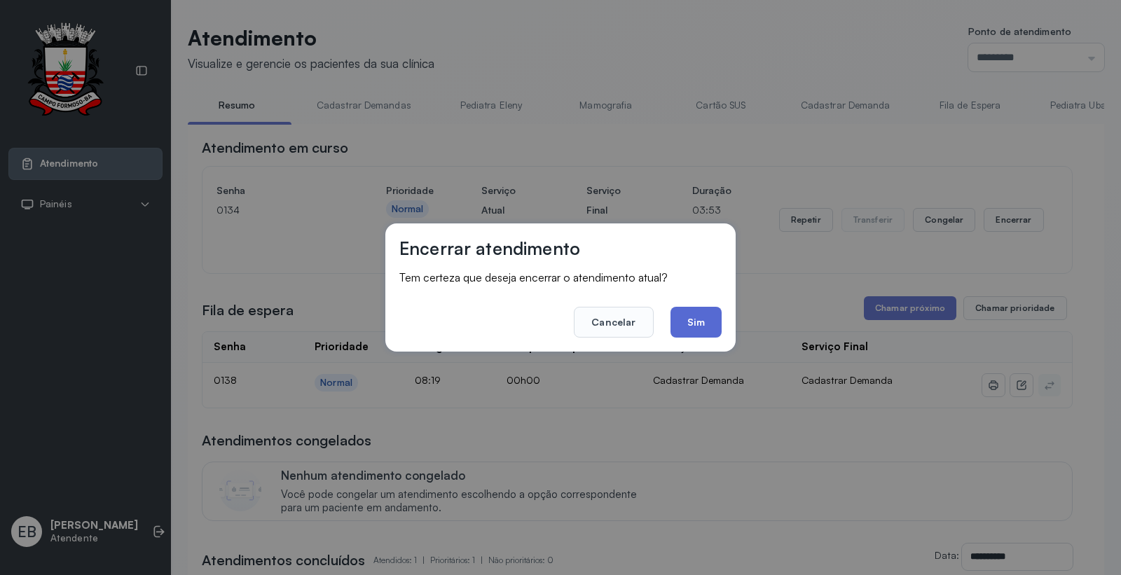
click at [677, 317] on button "Sim" at bounding box center [695, 322] width 51 height 31
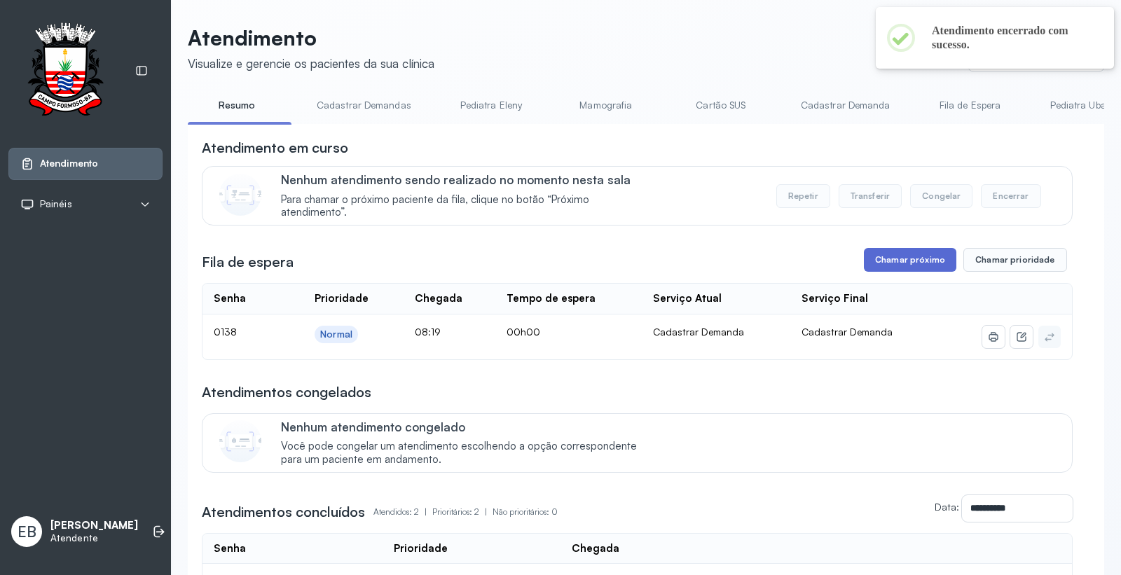
click at [904, 263] on button "Chamar próximo" at bounding box center [910, 260] width 92 height 24
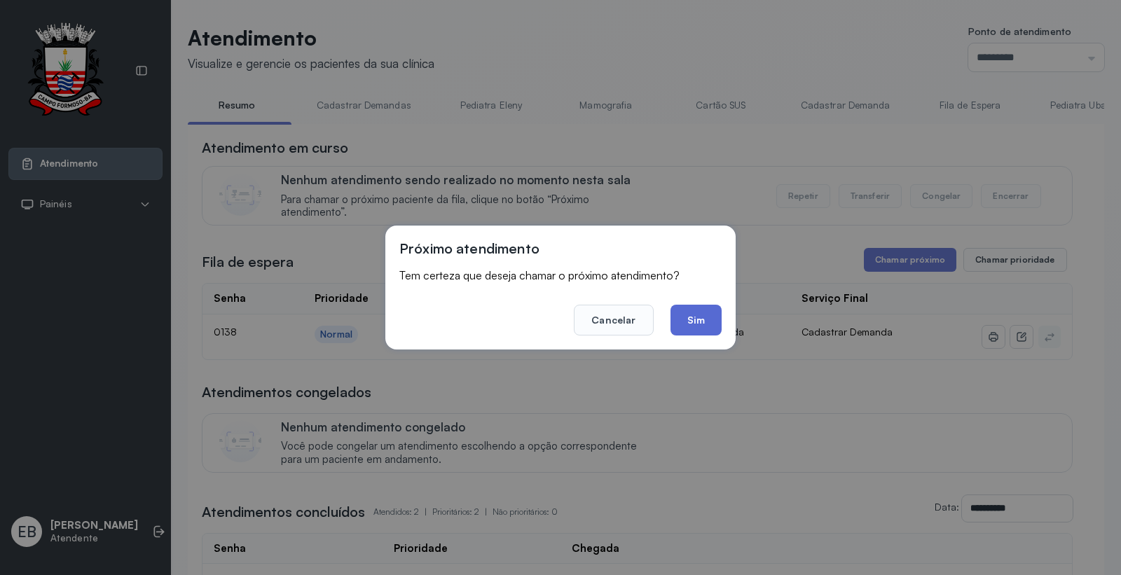
click at [708, 324] on button "Sim" at bounding box center [695, 320] width 51 height 31
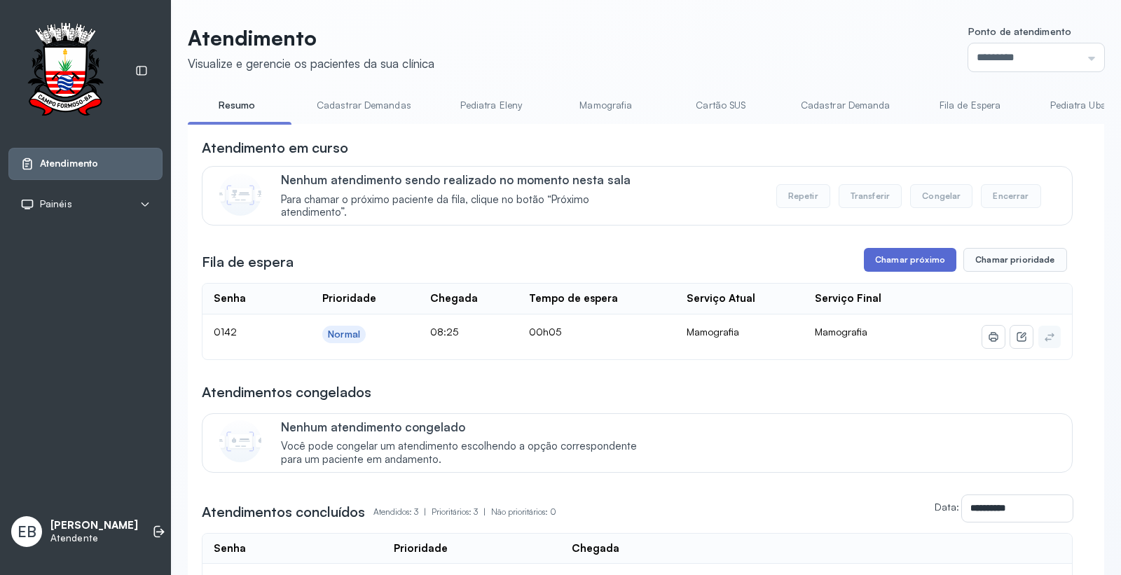
click at [895, 267] on button "Chamar próximo" at bounding box center [910, 260] width 92 height 24
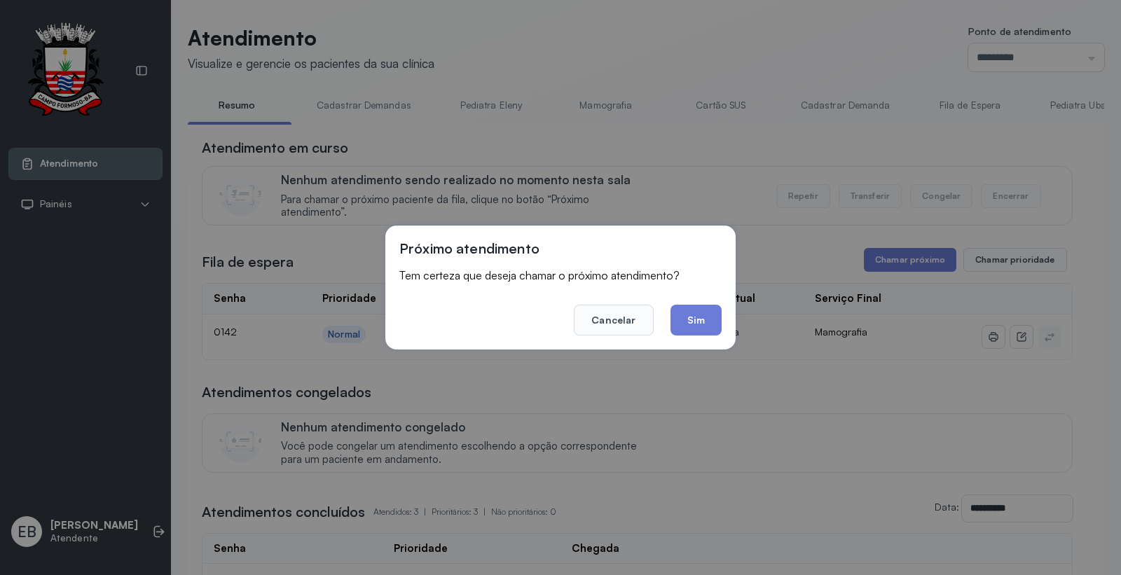
drag, startPoint x: 694, startPoint y: 312, endPoint x: 685, endPoint y: 326, distance: 16.7
click at [694, 312] on button "Sim" at bounding box center [695, 320] width 51 height 31
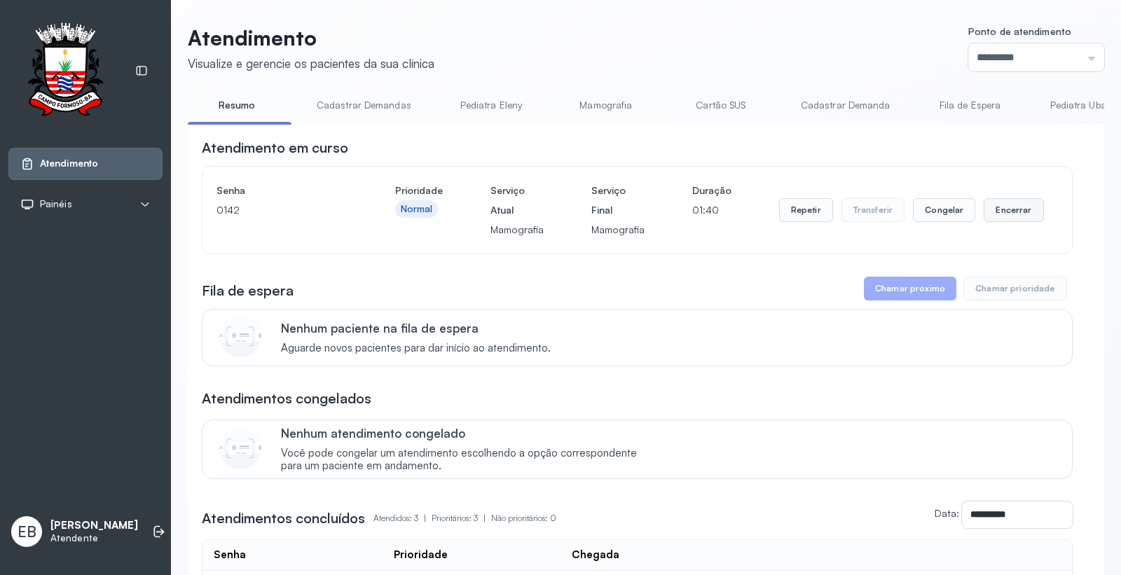
click at [1006, 205] on button "Encerrar" at bounding box center [1014, 210] width 60 height 24
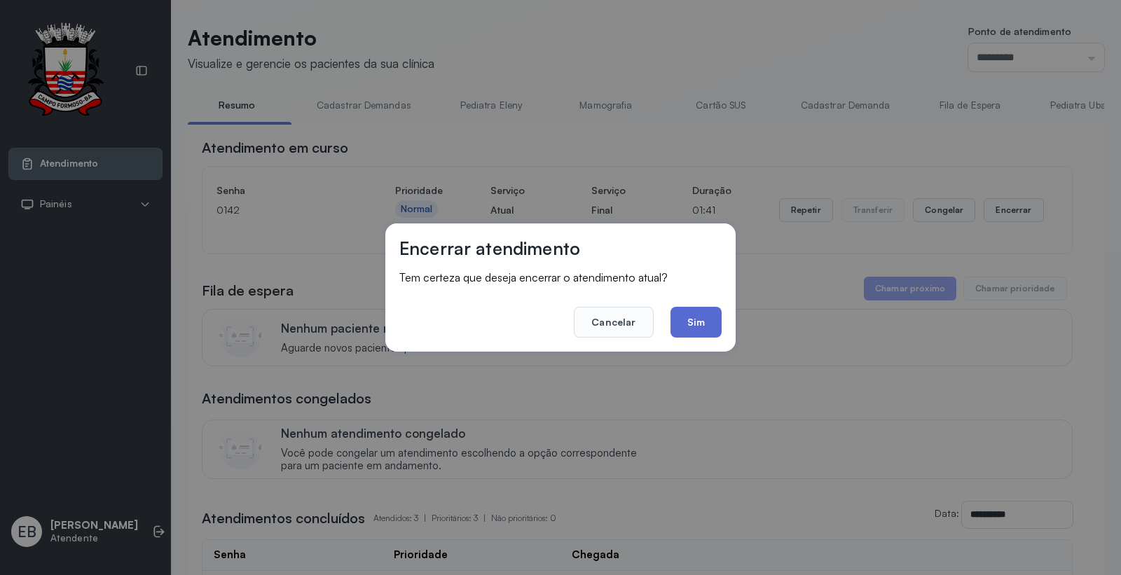
click at [710, 313] on button "Sim" at bounding box center [695, 322] width 51 height 31
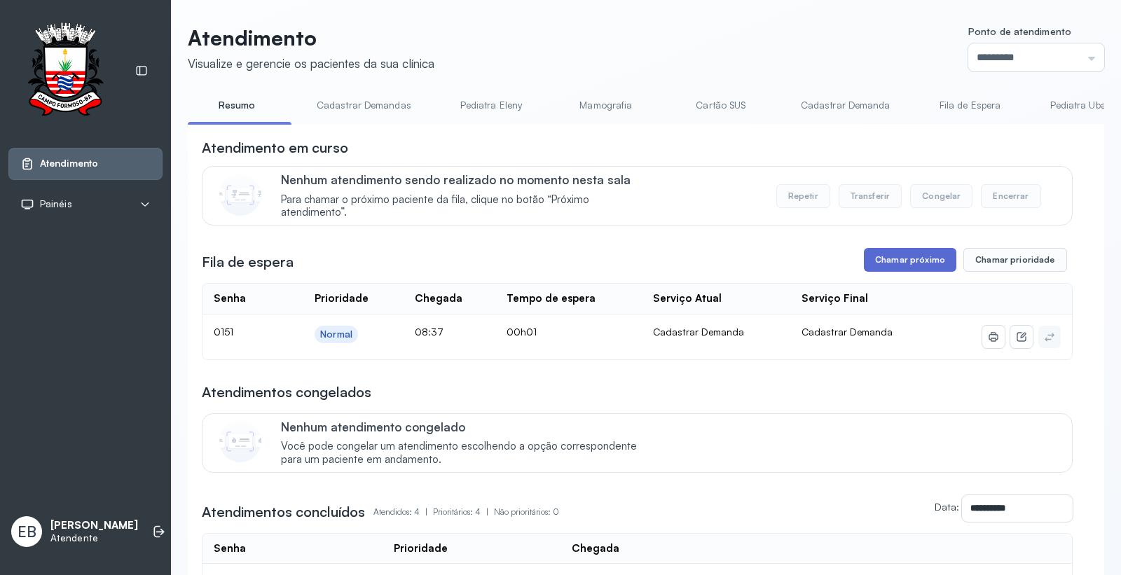
click at [913, 255] on button "Chamar próximo" at bounding box center [910, 260] width 92 height 24
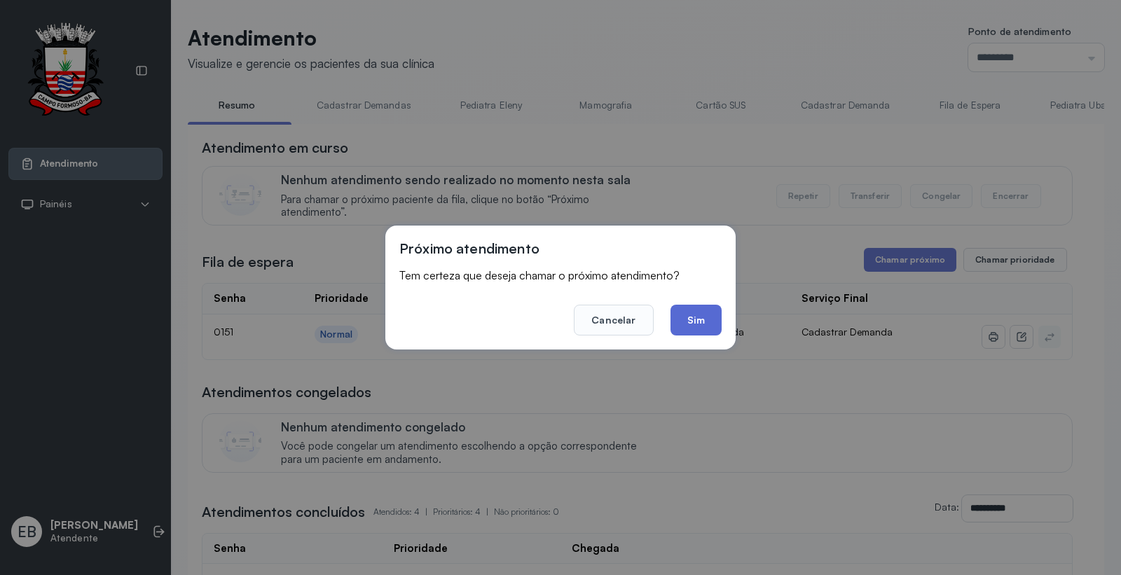
click at [697, 307] on button "Sim" at bounding box center [695, 320] width 51 height 31
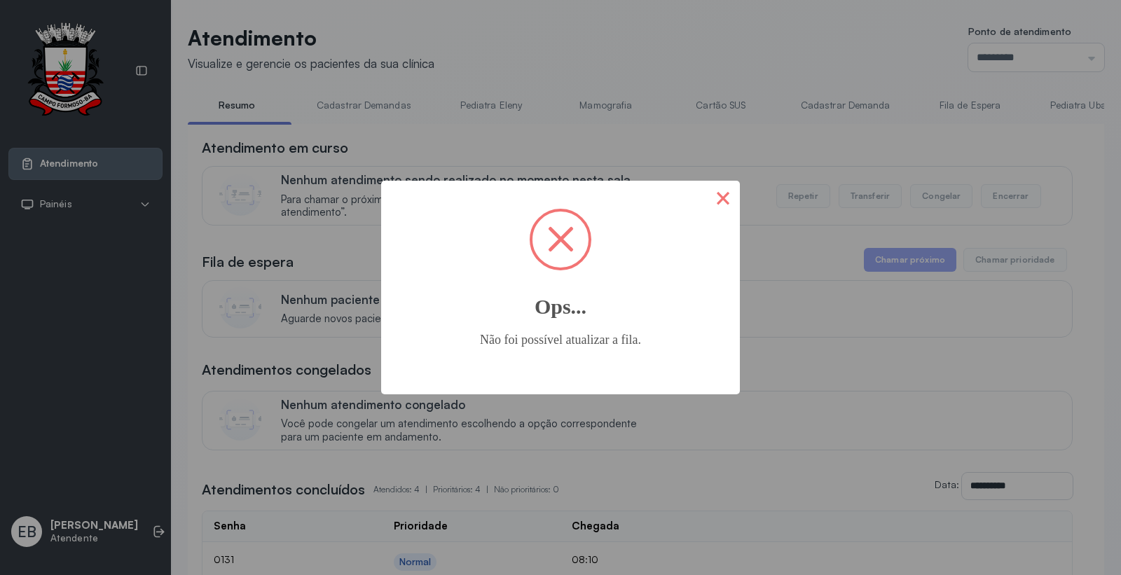
click at [713, 203] on button "×" at bounding box center [723, 198] width 34 height 34
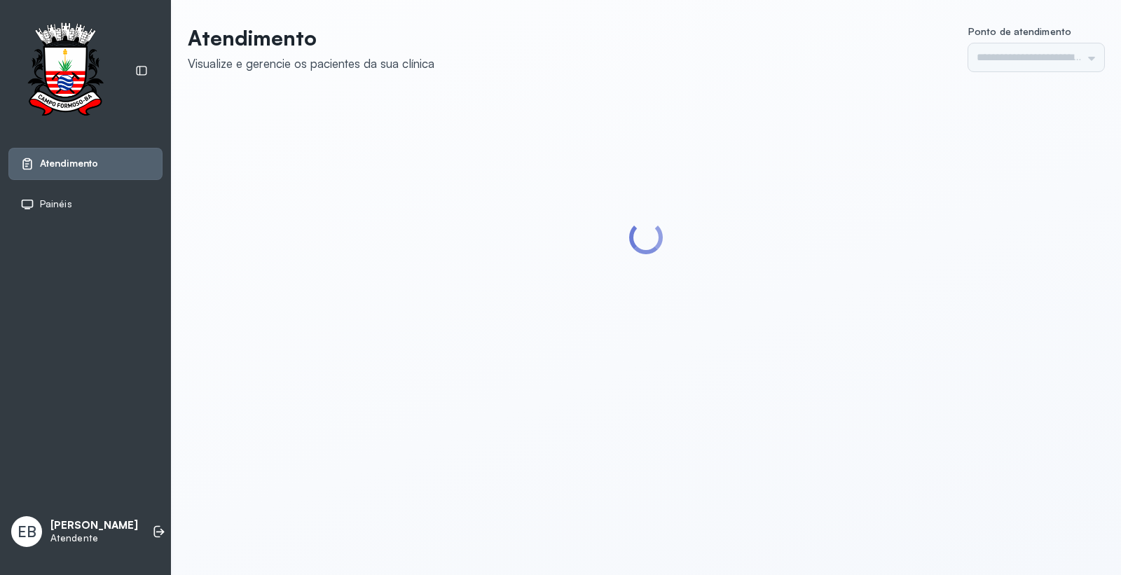
type input "*********"
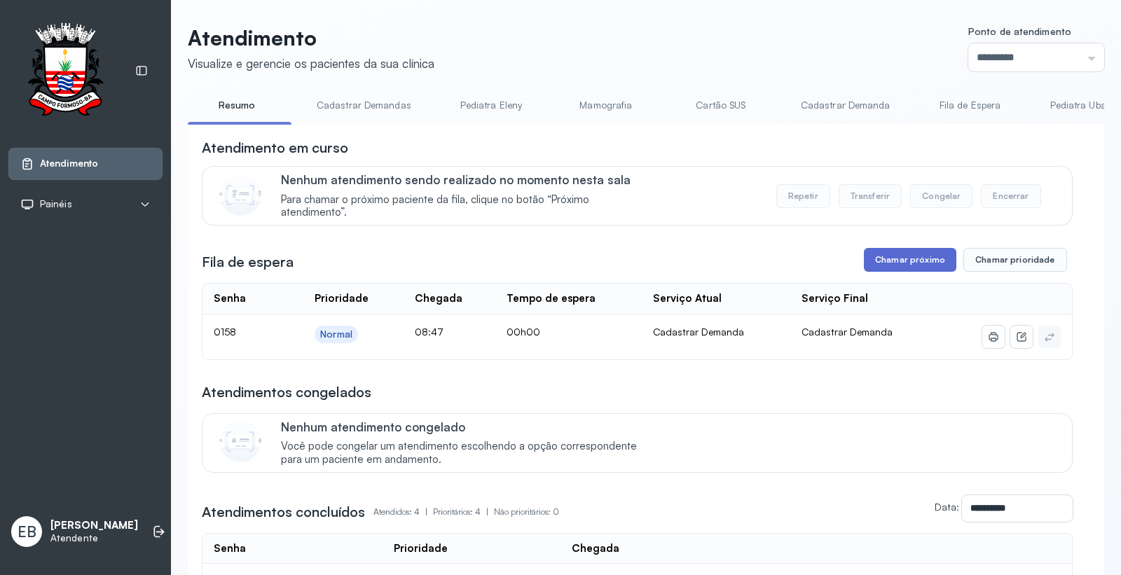
click at [921, 269] on button "Chamar próximo" at bounding box center [910, 260] width 92 height 24
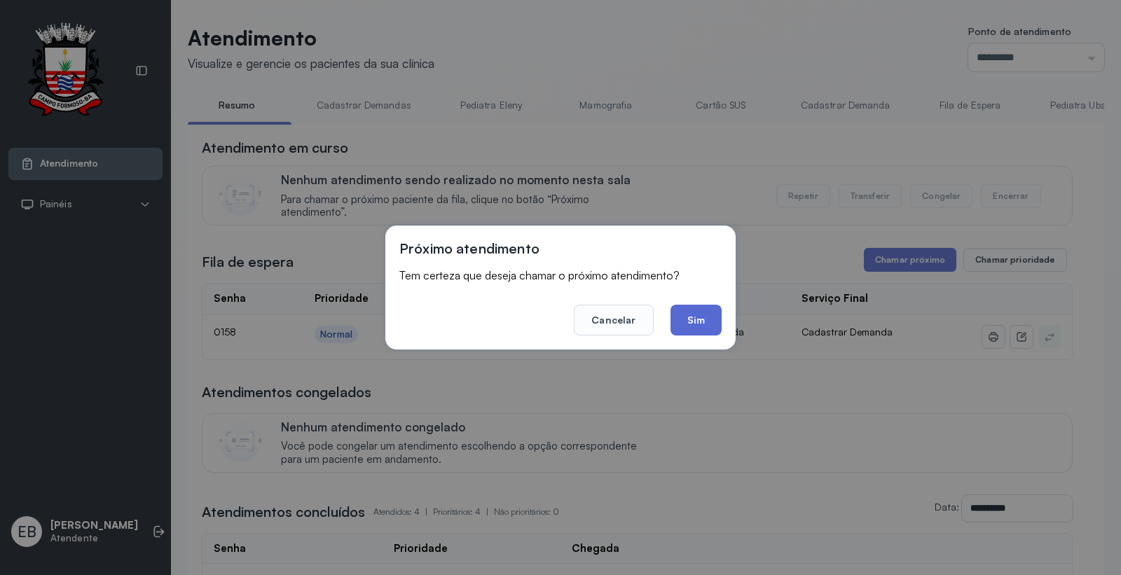
click at [692, 323] on button "Sim" at bounding box center [695, 320] width 51 height 31
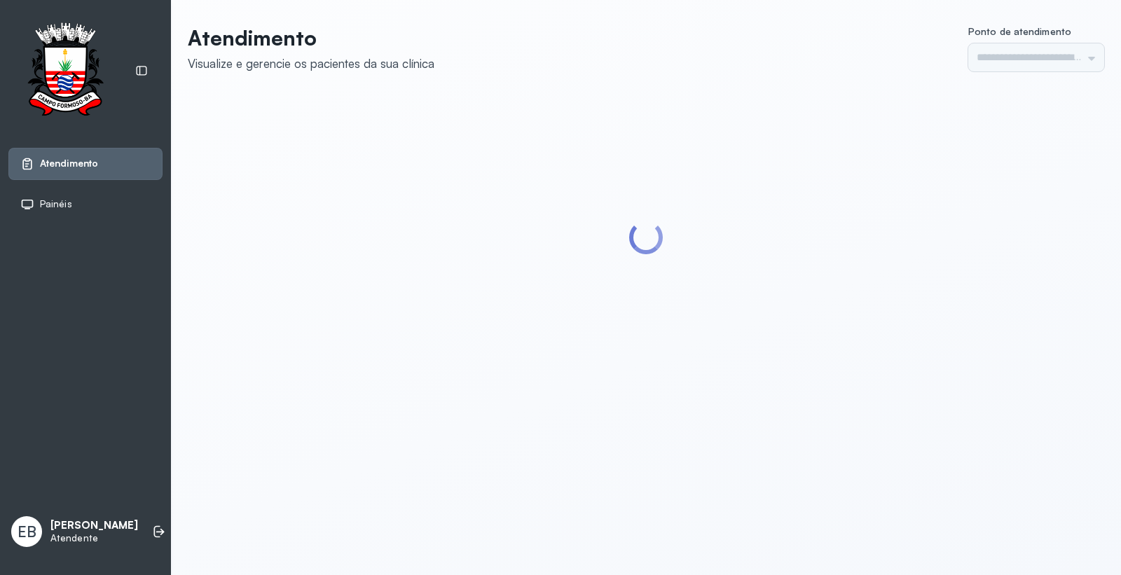
type input "*********"
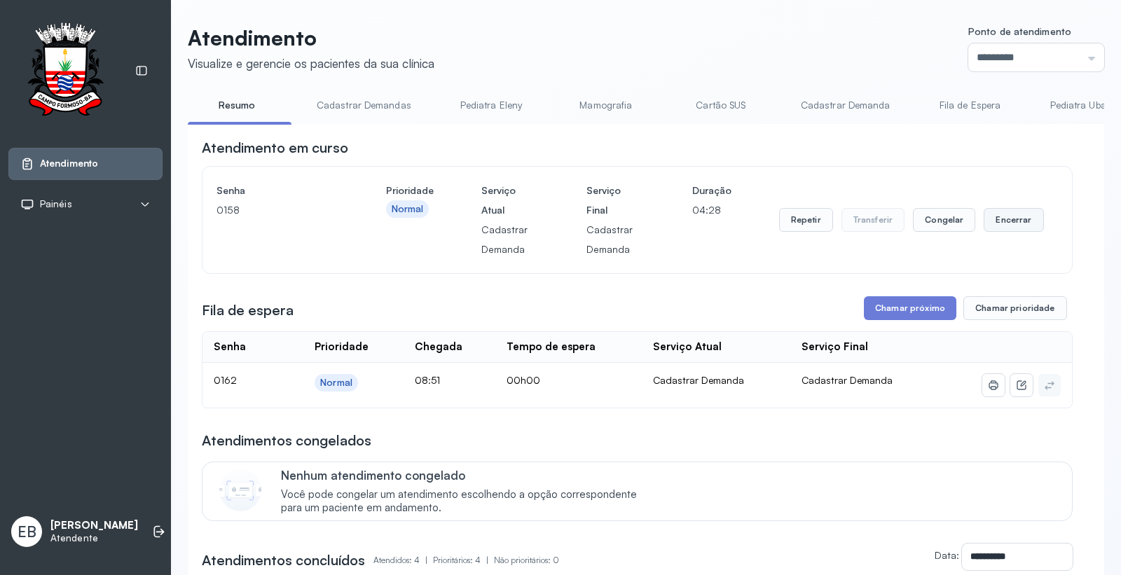
click at [989, 215] on button "Encerrar" at bounding box center [1014, 220] width 60 height 24
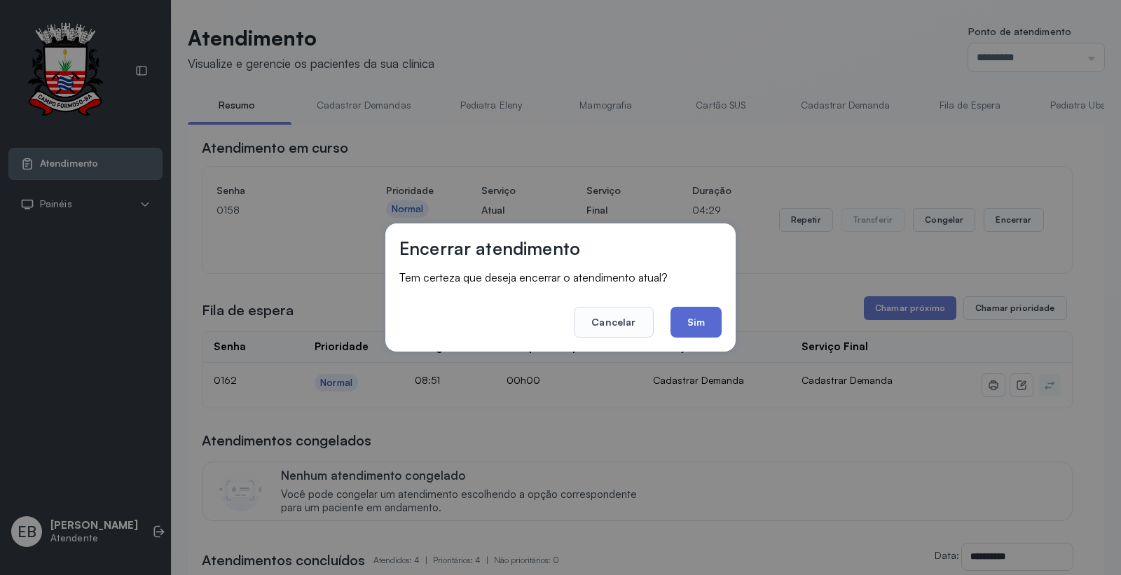
click at [696, 317] on button "Sim" at bounding box center [695, 322] width 51 height 31
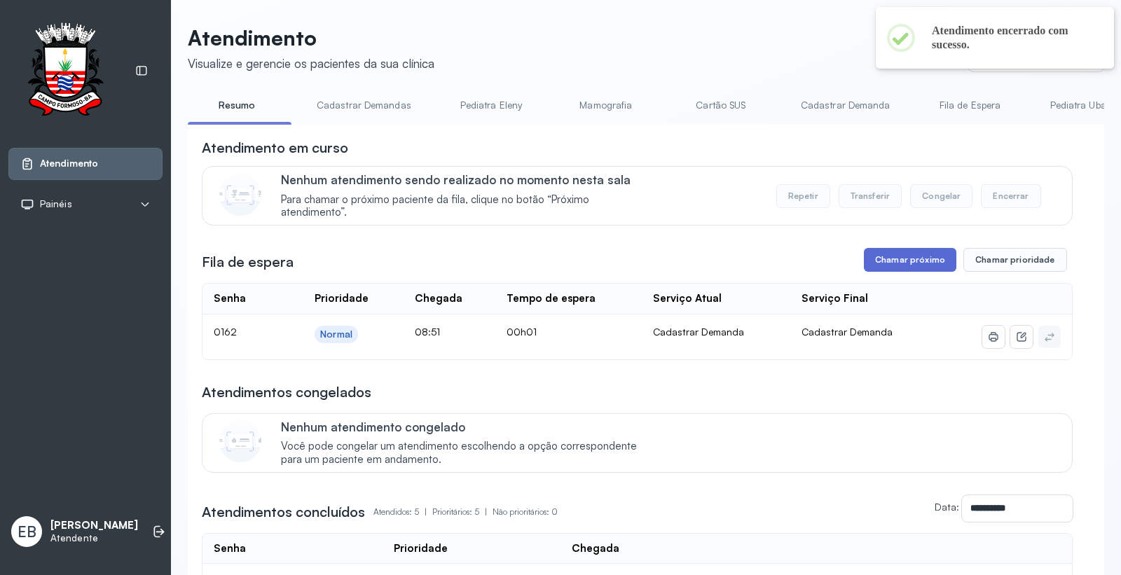
click at [890, 263] on button "Chamar próximo" at bounding box center [910, 260] width 92 height 24
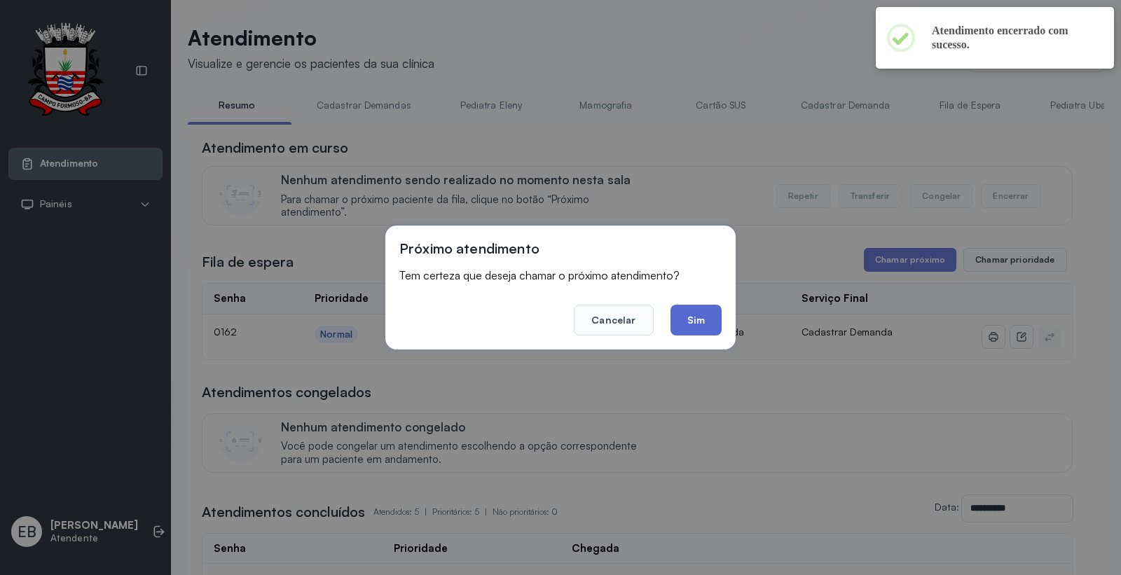
click at [694, 315] on button "Sim" at bounding box center [695, 320] width 51 height 31
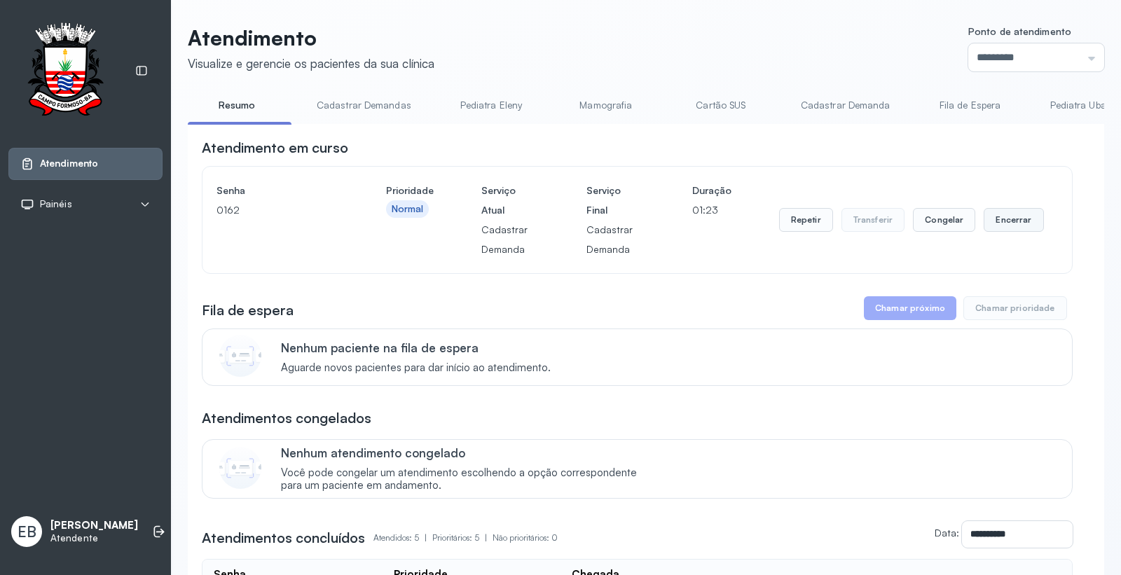
click at [986, 224] on button "Encerrar" at bounding box center [1014, 220] width 60 height 24
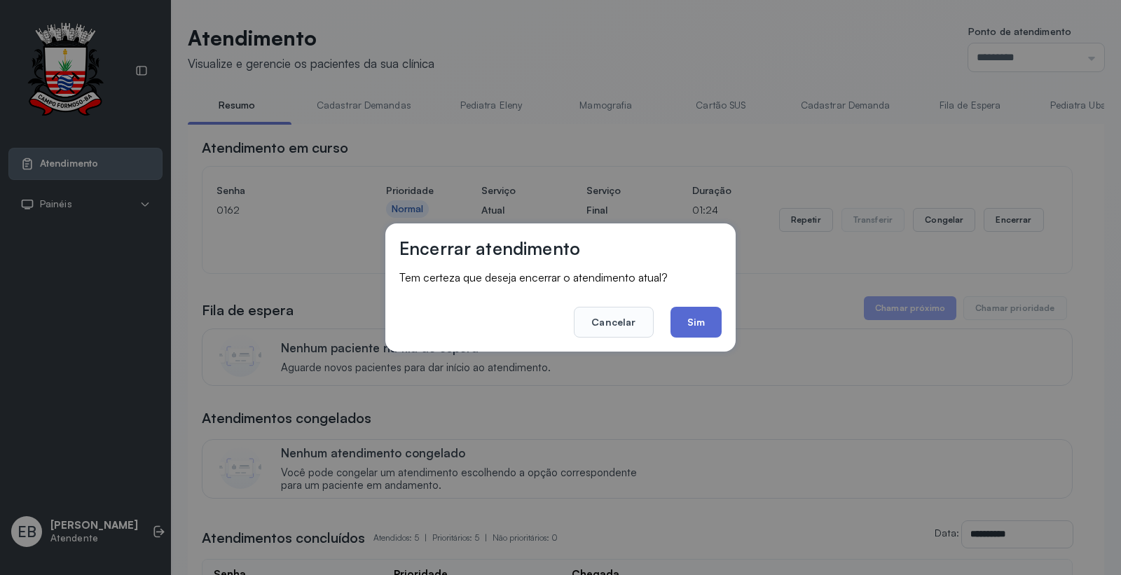
click at [687, 322] on button "Sim" at bounding box center [695, 322] width 51 height 31
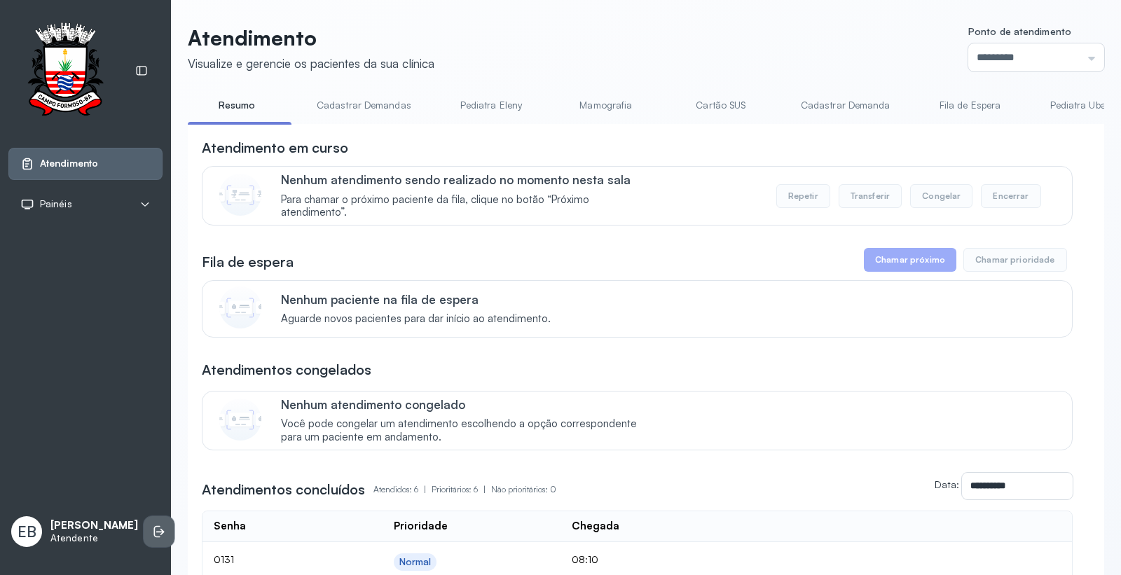
click at [152, 527] on icon at bounding box center [159, 532] width 14 height 14
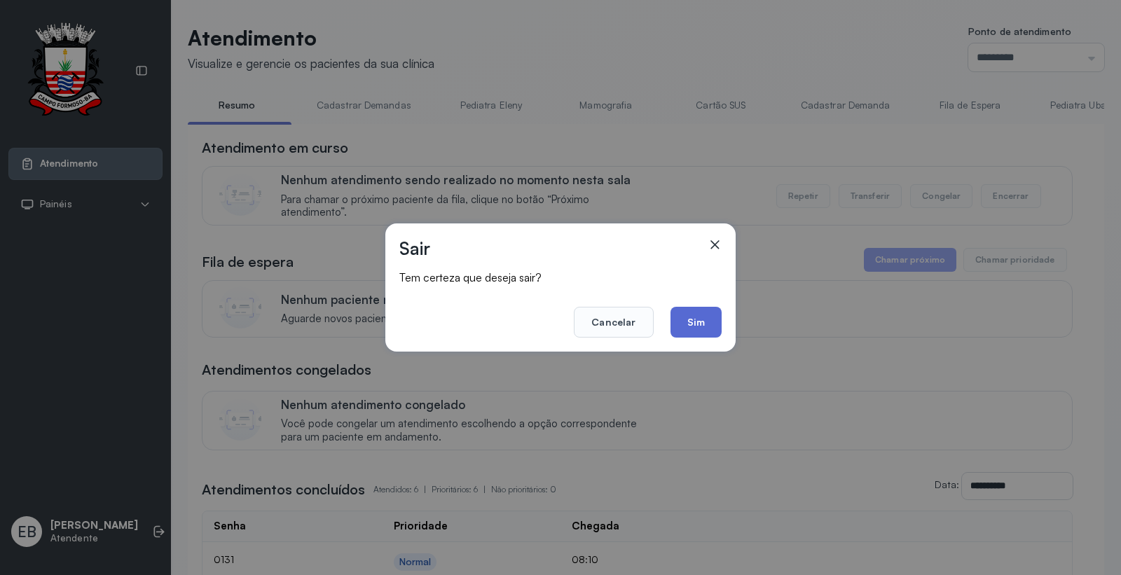
click at [687, 314] on button "Sim" at bounding box center [695, 322] width 51 height 31
